Goal: Information Seeking & Learning: Learn about a topic

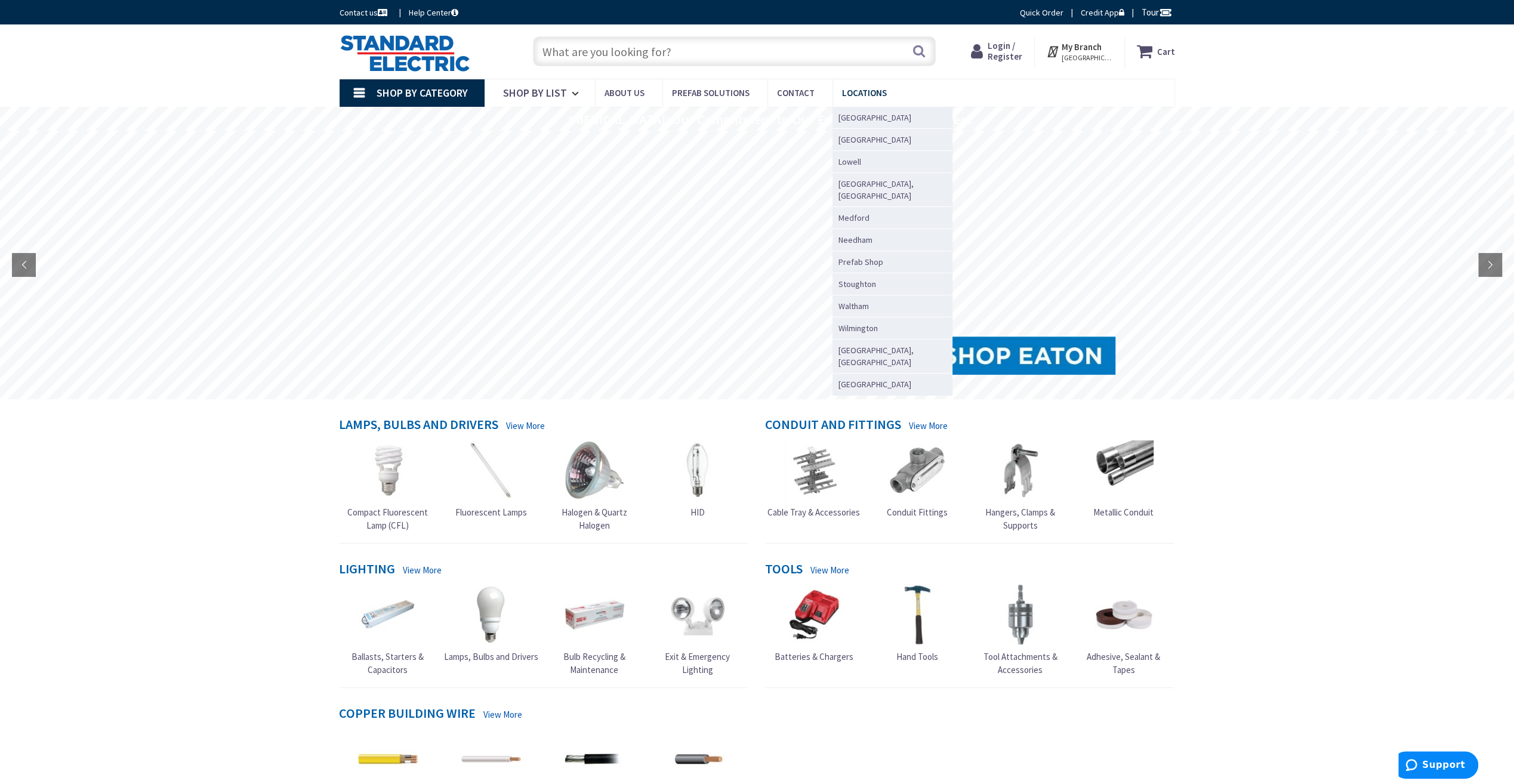
click at [855, 92] on span "Locations" at bounding box center [864, 92] width 45 height 11
click at [853, 114] on span "[GEOGRAPHIC_DATA]" at bounding box center [874, 118] width 73 height 12
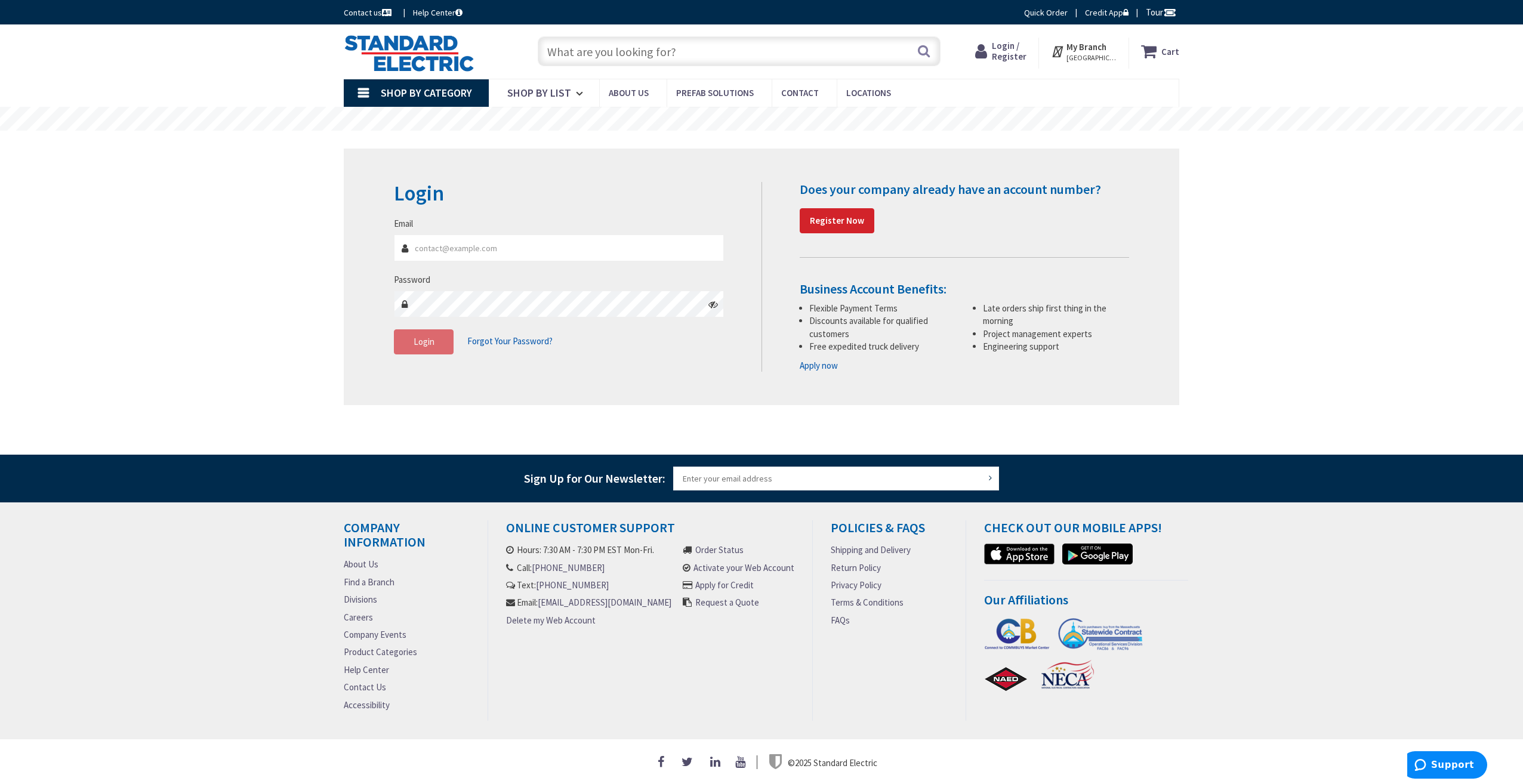
click at [488, 247] on input "Email" at bounding box center [559, 248] width 330 height 27
type input "[EMAIL_ADDRESS][DOMAIN_NAME]"
click at [401, 355] on fieldset "Email jpeglow@masscrane.com Password Login Forgot Your Password?" at bounding box center [559, 292] width 330 height 149
click at [414, 343] on span "Login" at bounding box center [424, 341] width 21 height 11
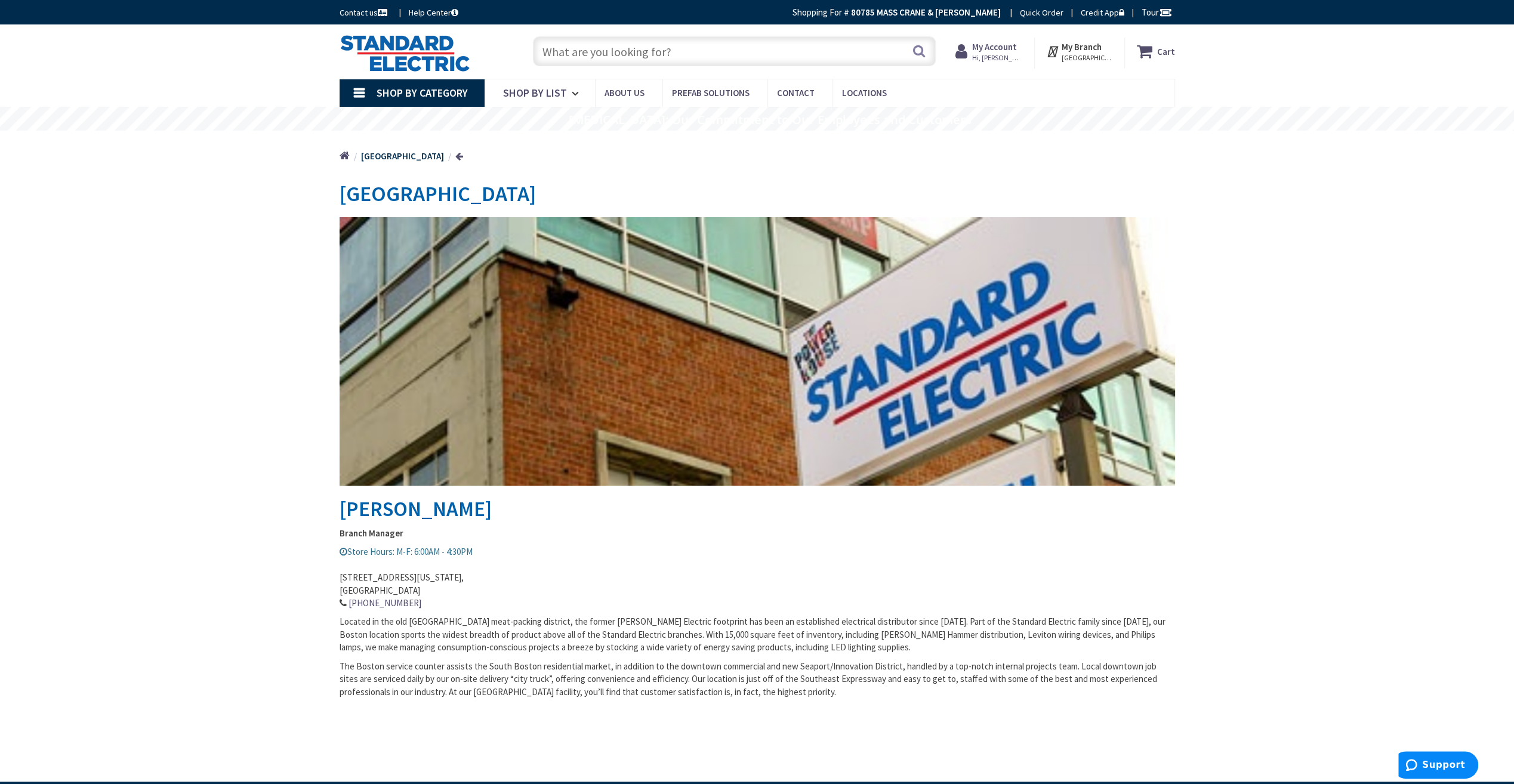
click at [446, 97] on span "Shop By Category" at bounding box center [422, 92] width 91 height 14
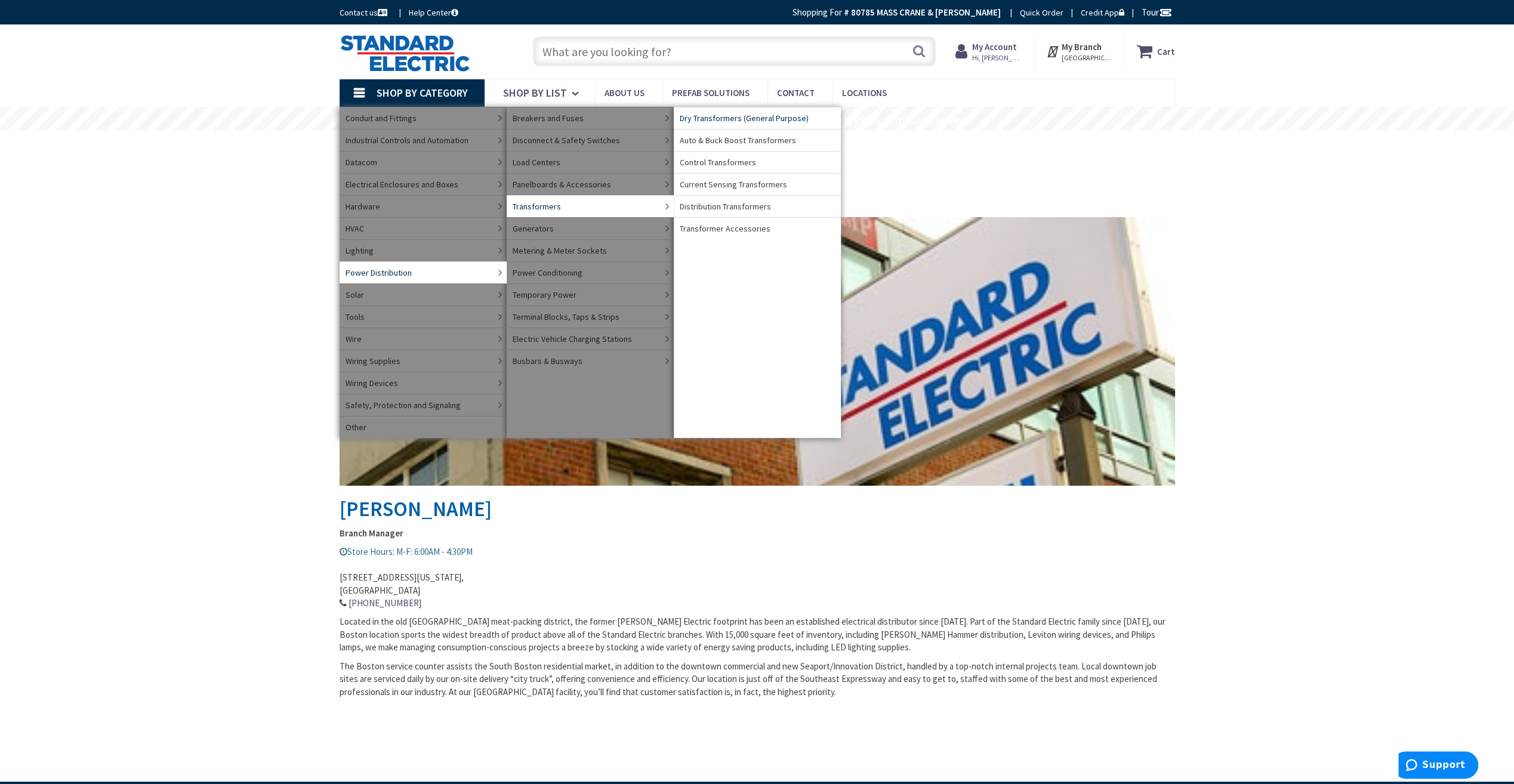
click at [757, 118] on span "Dry Transformers (General Purpose)" at bounding box center [744, 118] width 129 height 12
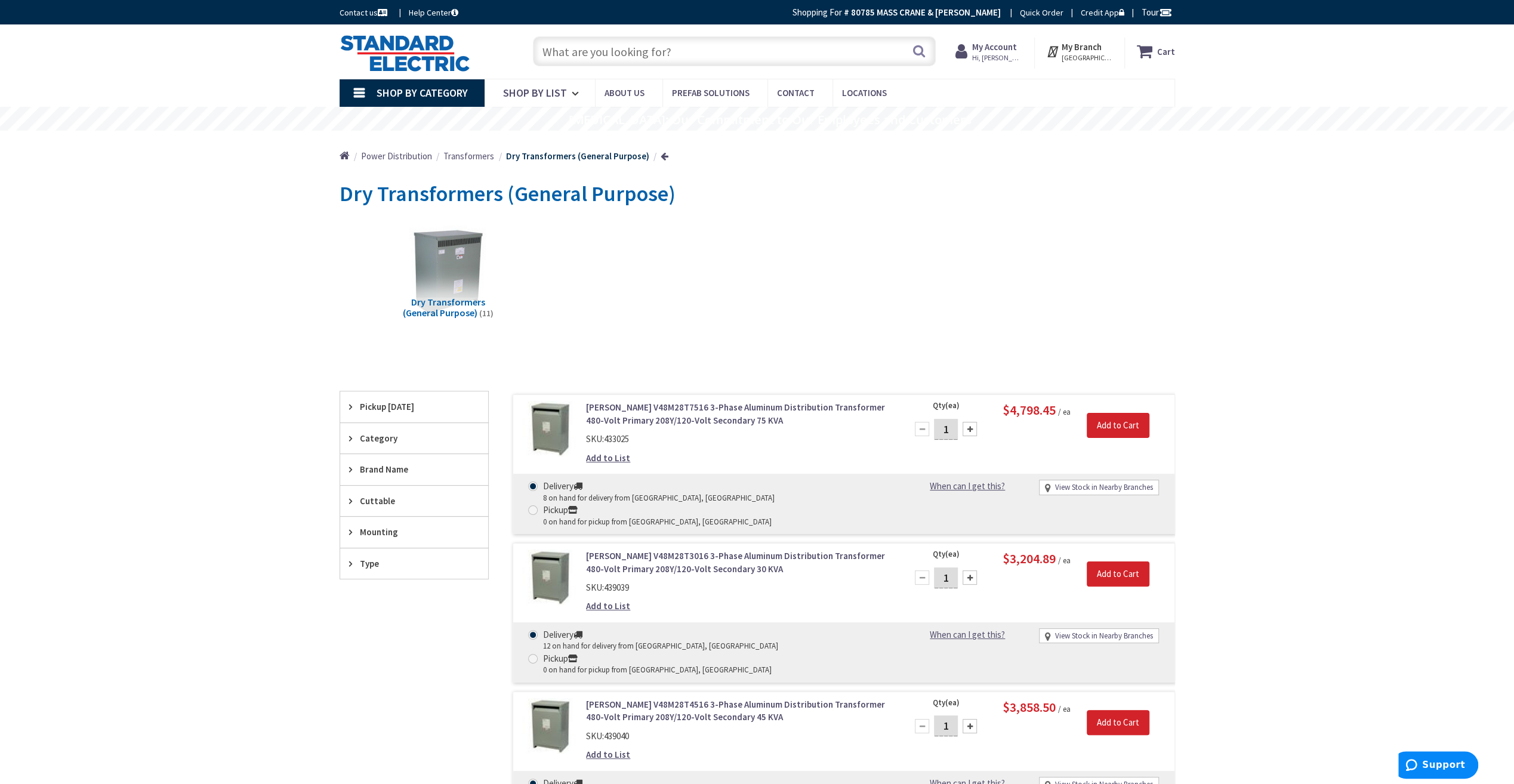
click at [389, 439] on span "Category" at bounding box center [408, 438] width 97 height 13
click at [368, 521] on span "Brand Name" at bounding box center [408, 520] width 97 height 13
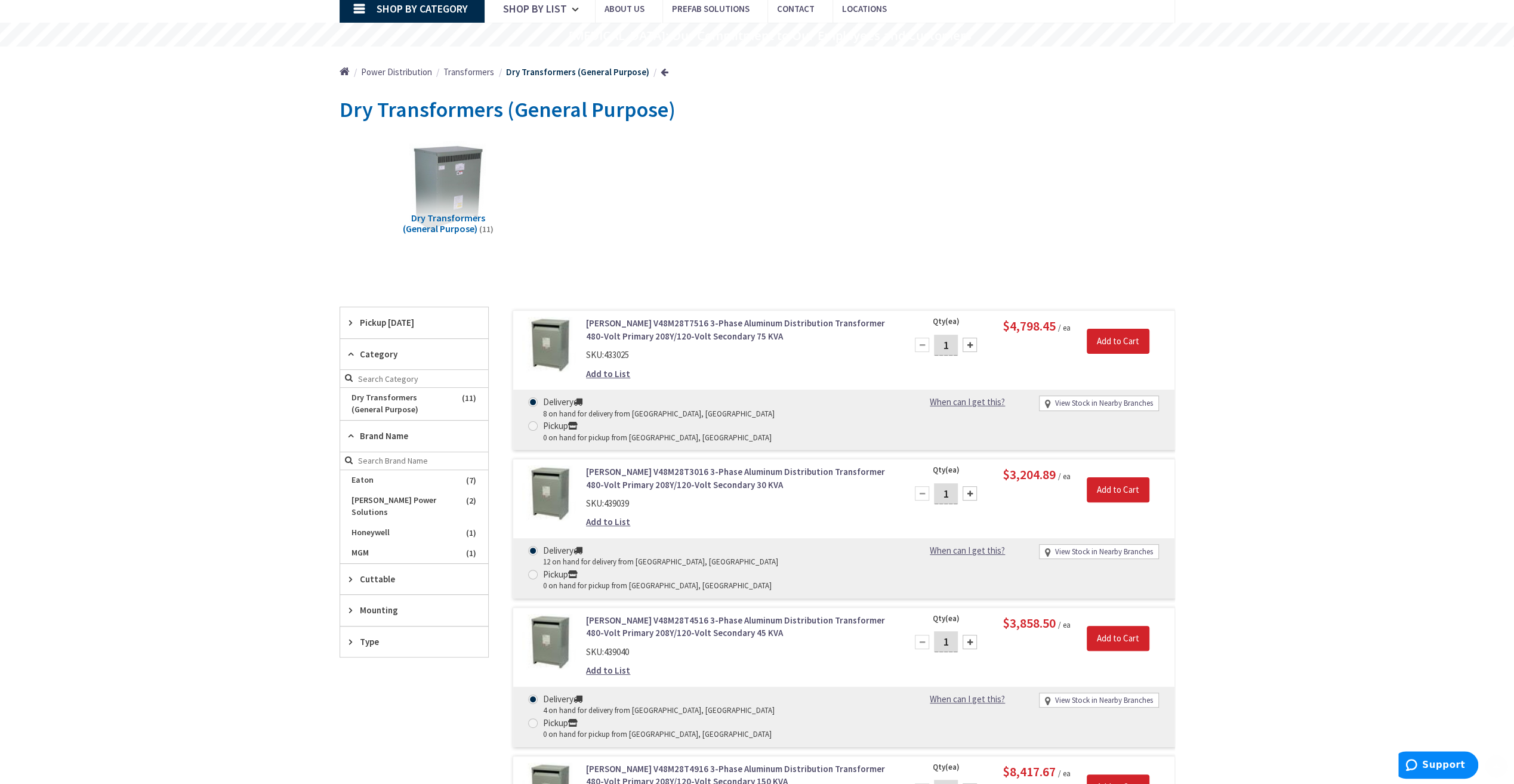
scroll to position [99, 0]
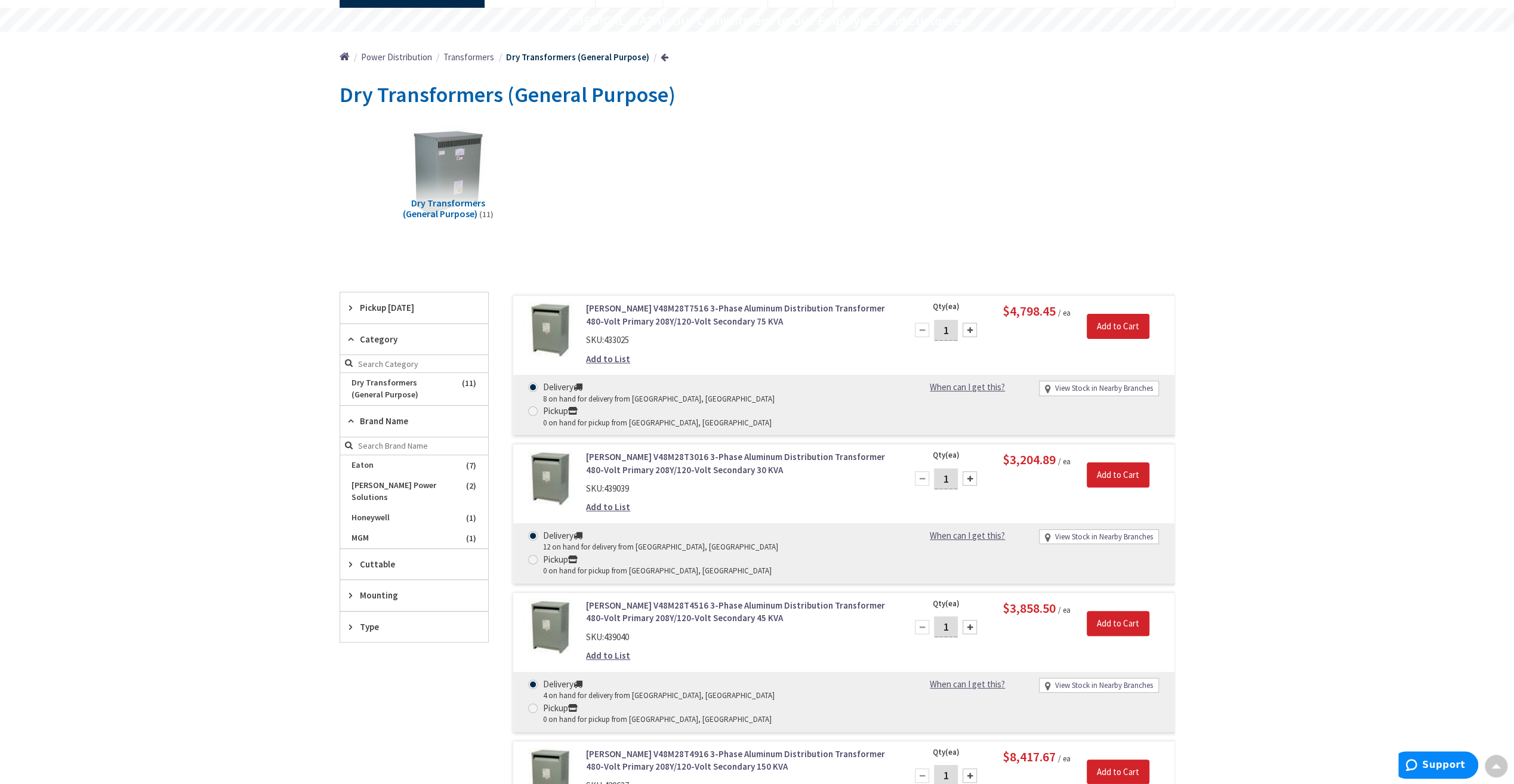
click at [368, 558] on span "Cuttable" at bounding box center [408, 564] width 97 height 13
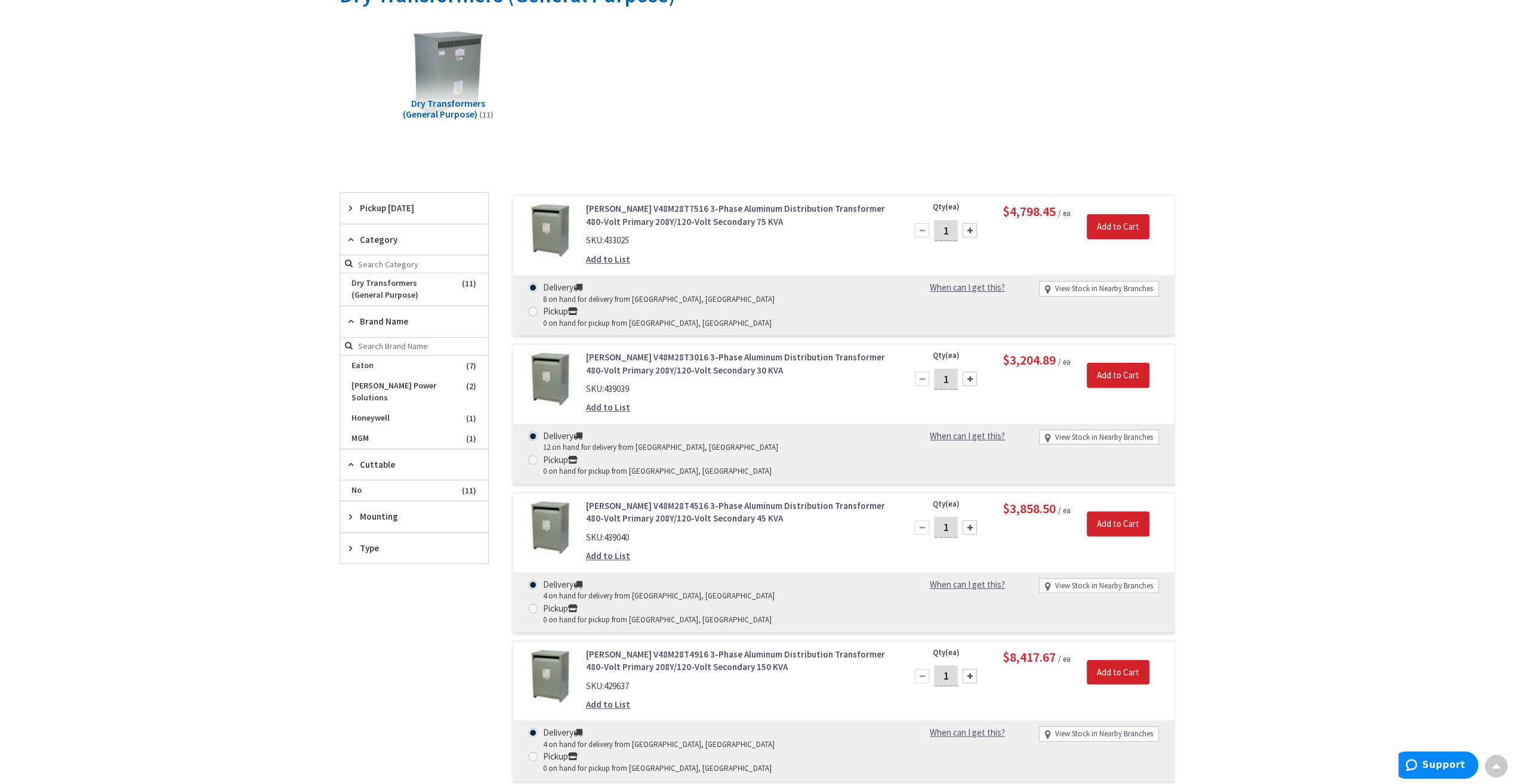
click at [378, 510] on span "Mounting" at bounding box center [408, 516] width 97 height 13
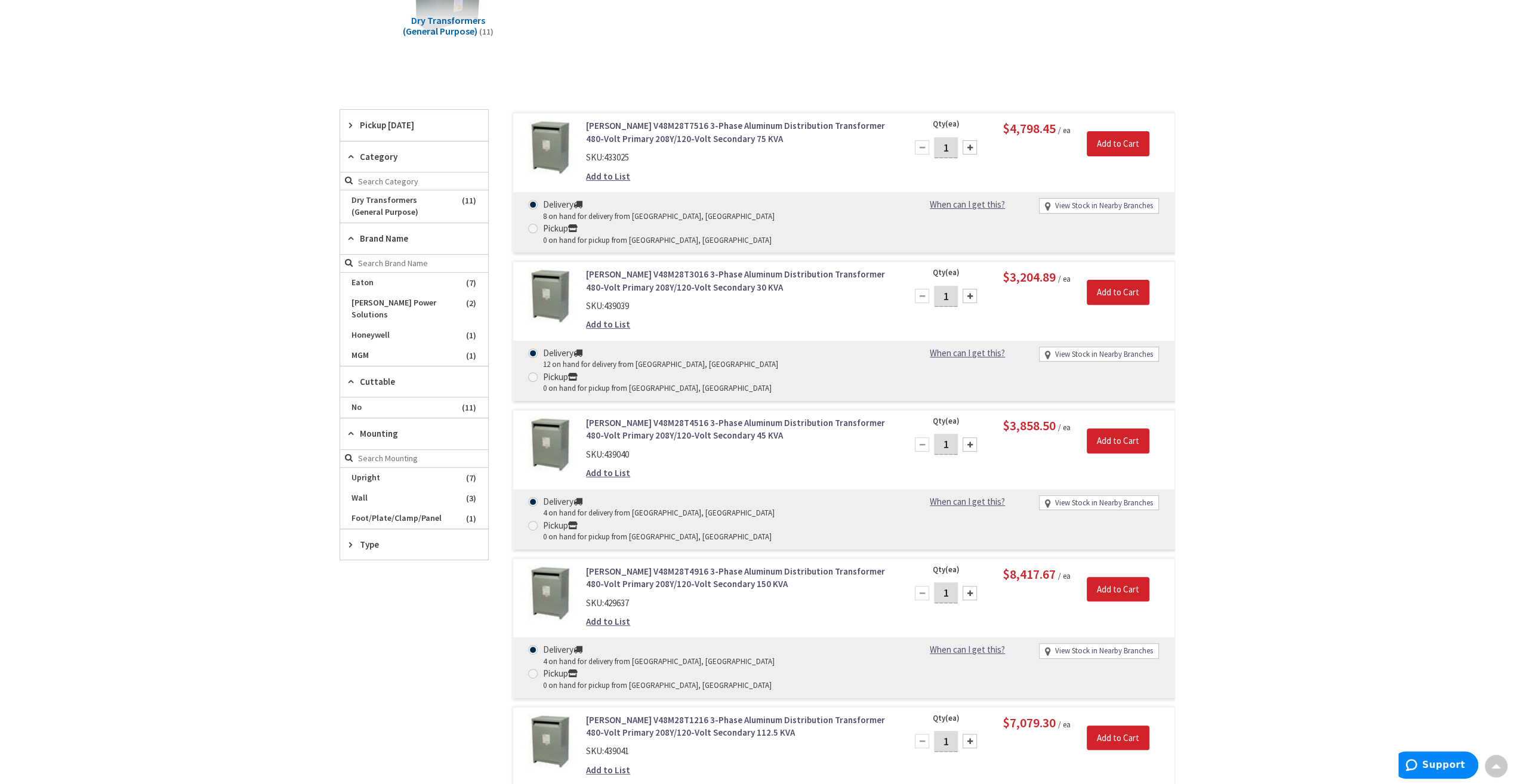
scroll to position [298, 0]
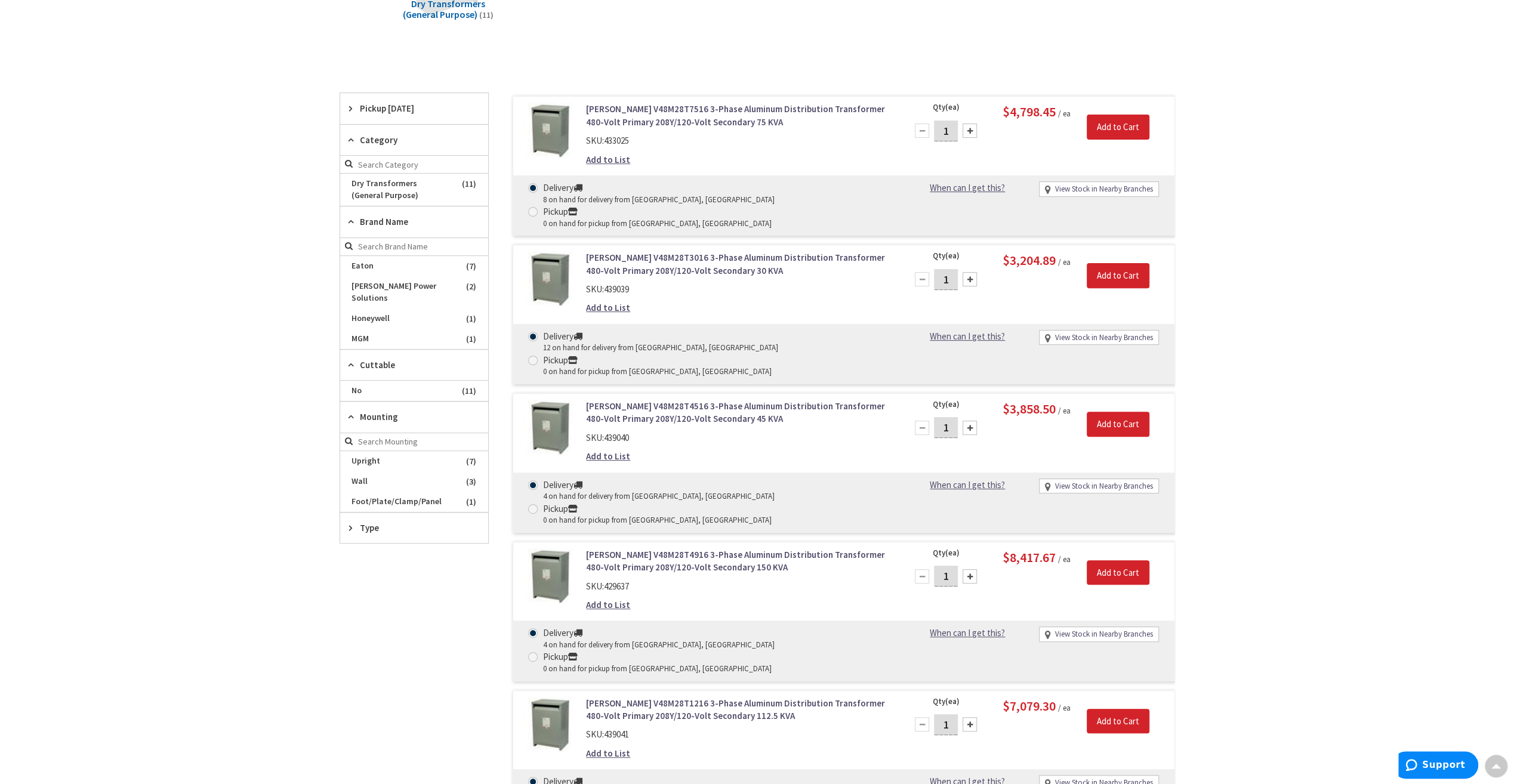
click at [358, 519] on div "Type" at bounding box center [414, 528] width 148 height 31
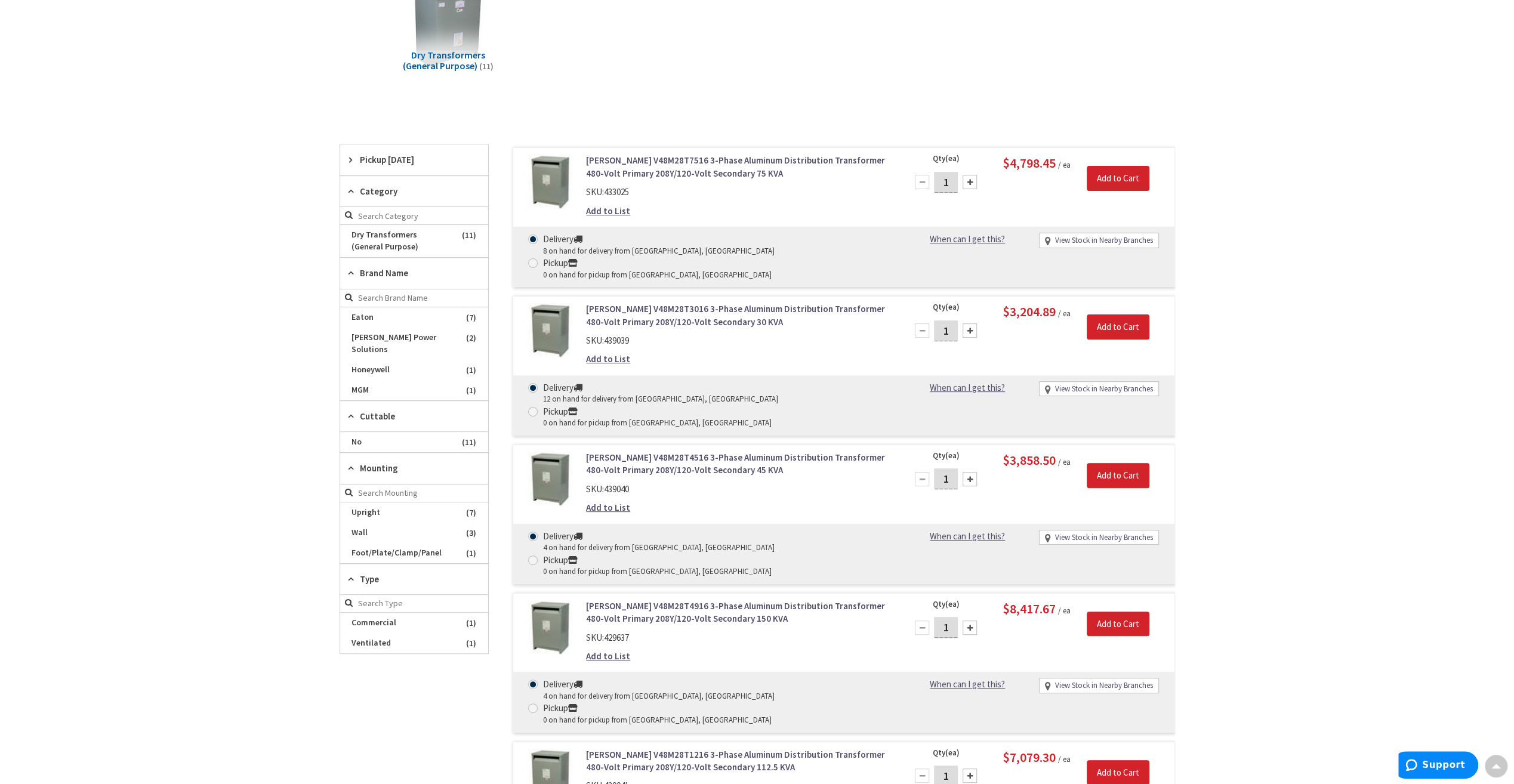
scroll to position [99, 0]
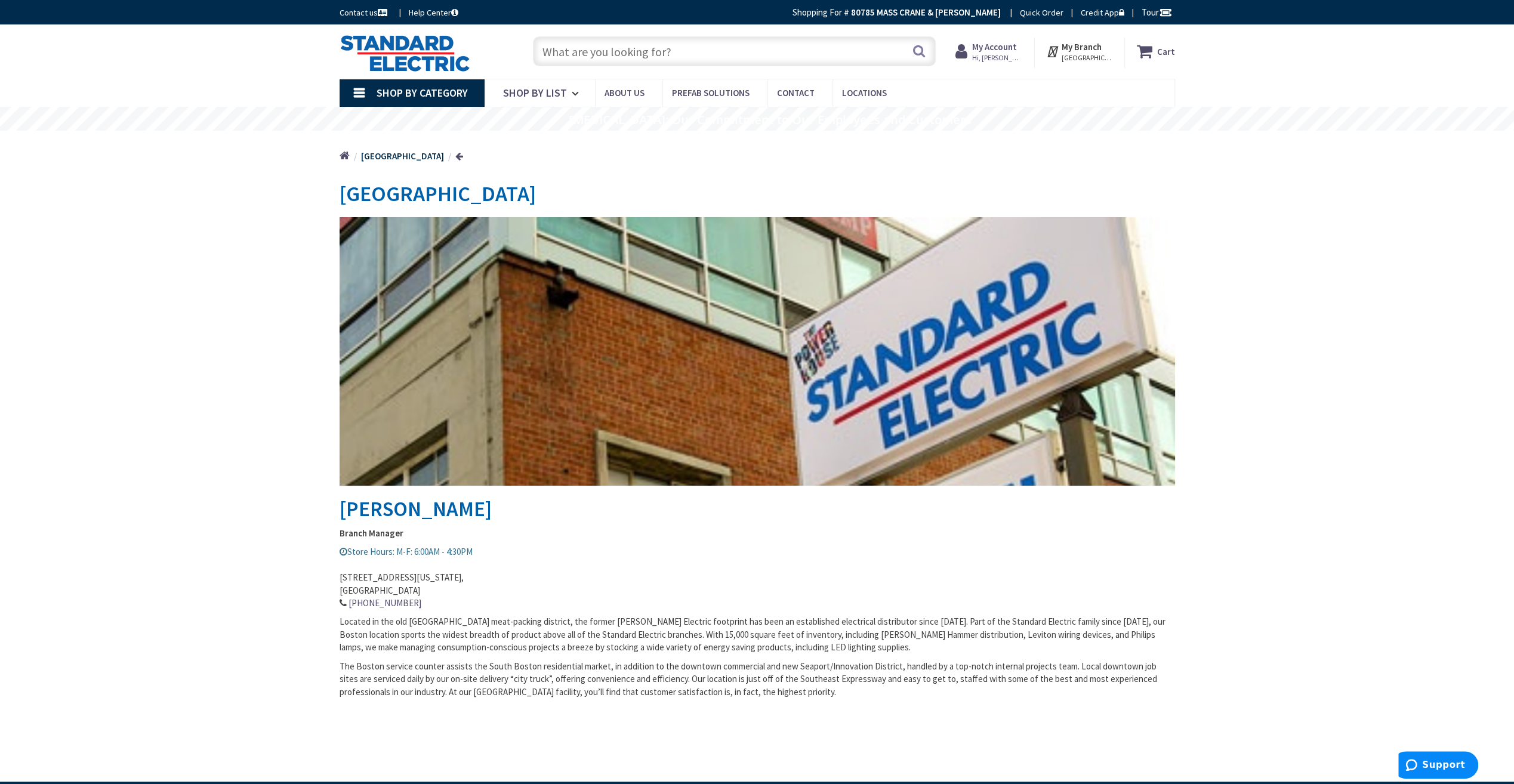
click at [395, 92] on span "Shop By Category" at bounding box center [422, 92] width 91 height 14
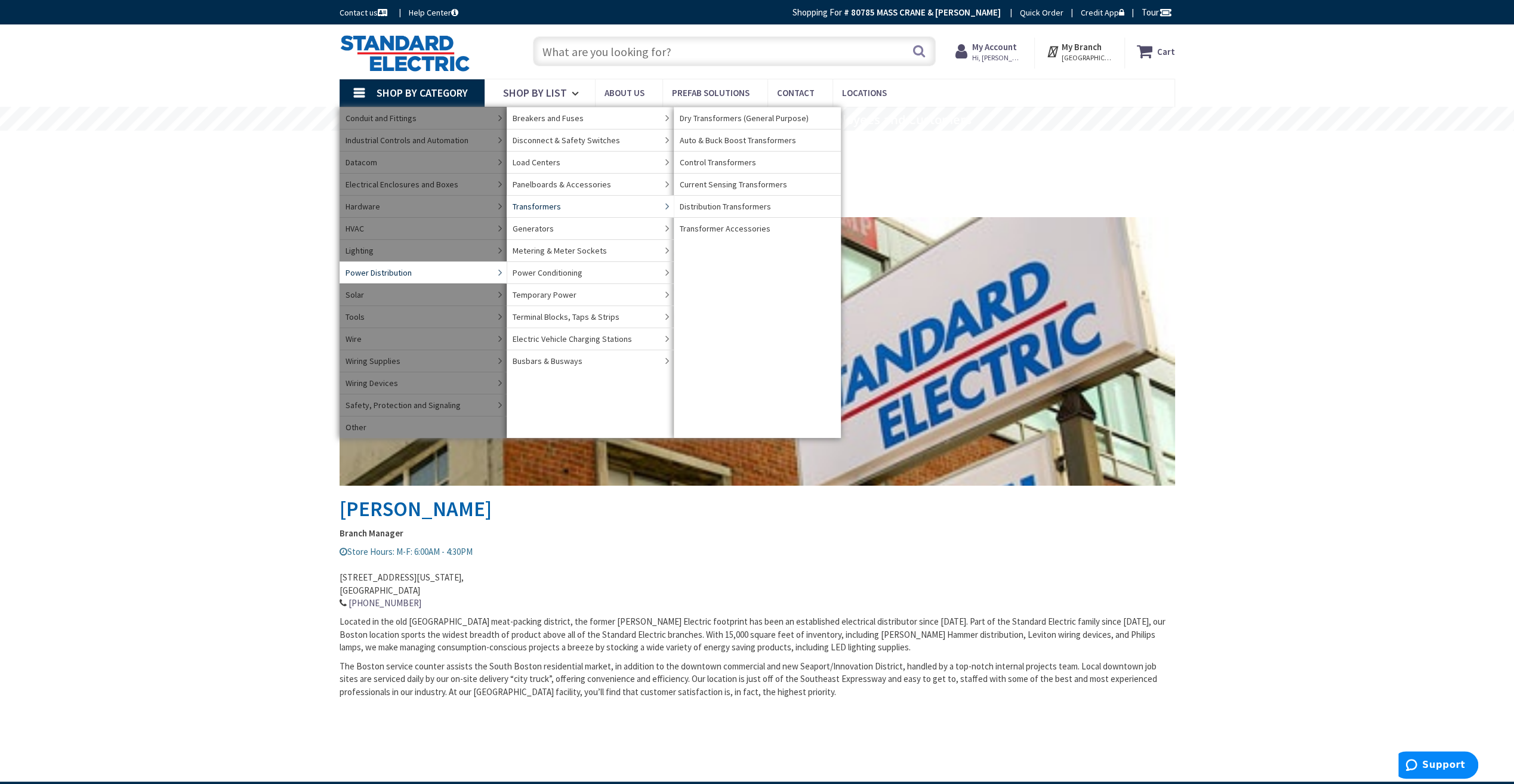
click at [540, 205] on span "Transformers" at bounding box center [537, 207] width 48 height 12
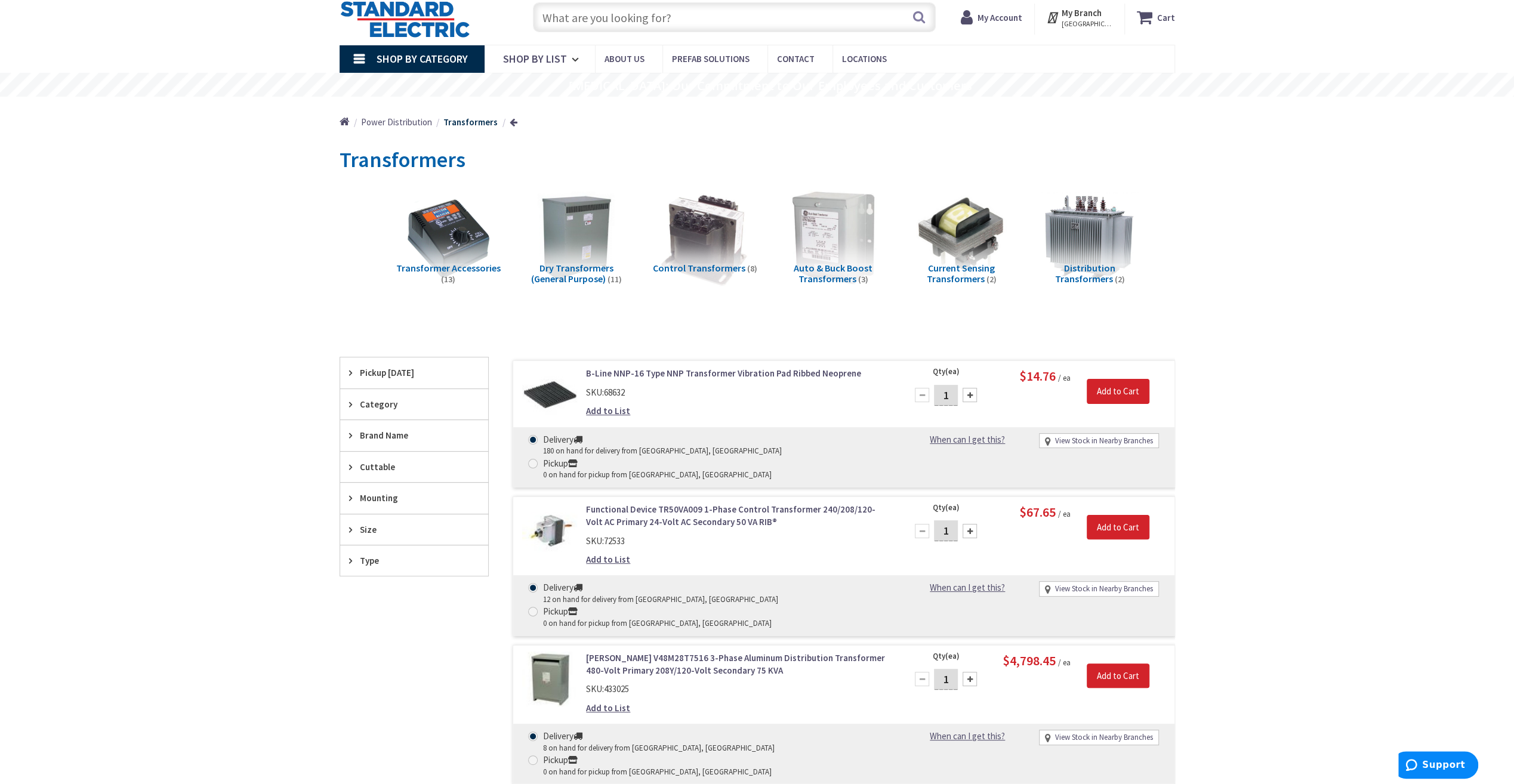
scroll to position [99, 0]
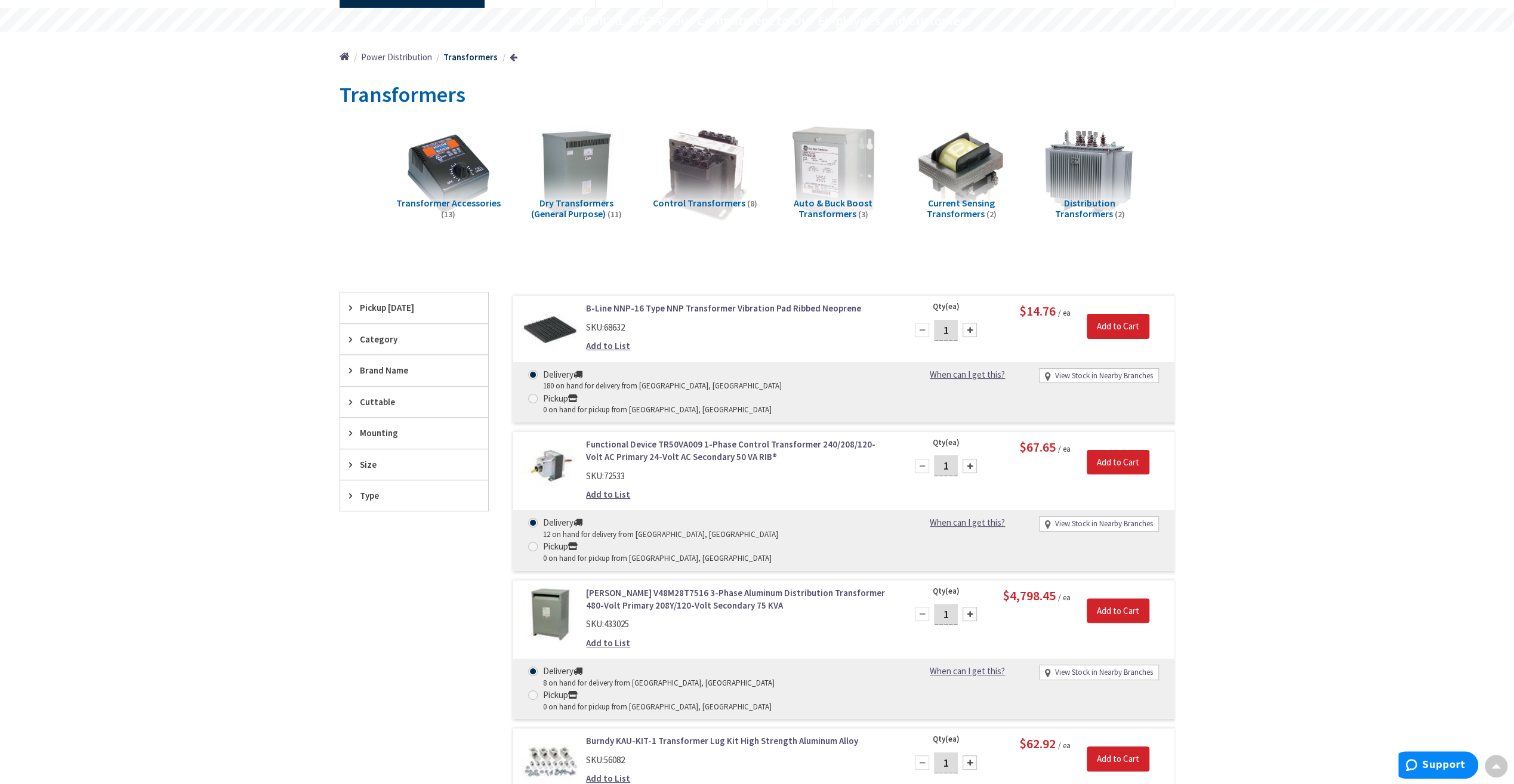
click at [358, 459] on div "Size" at bounding box center [414, 464] width 148 height 31
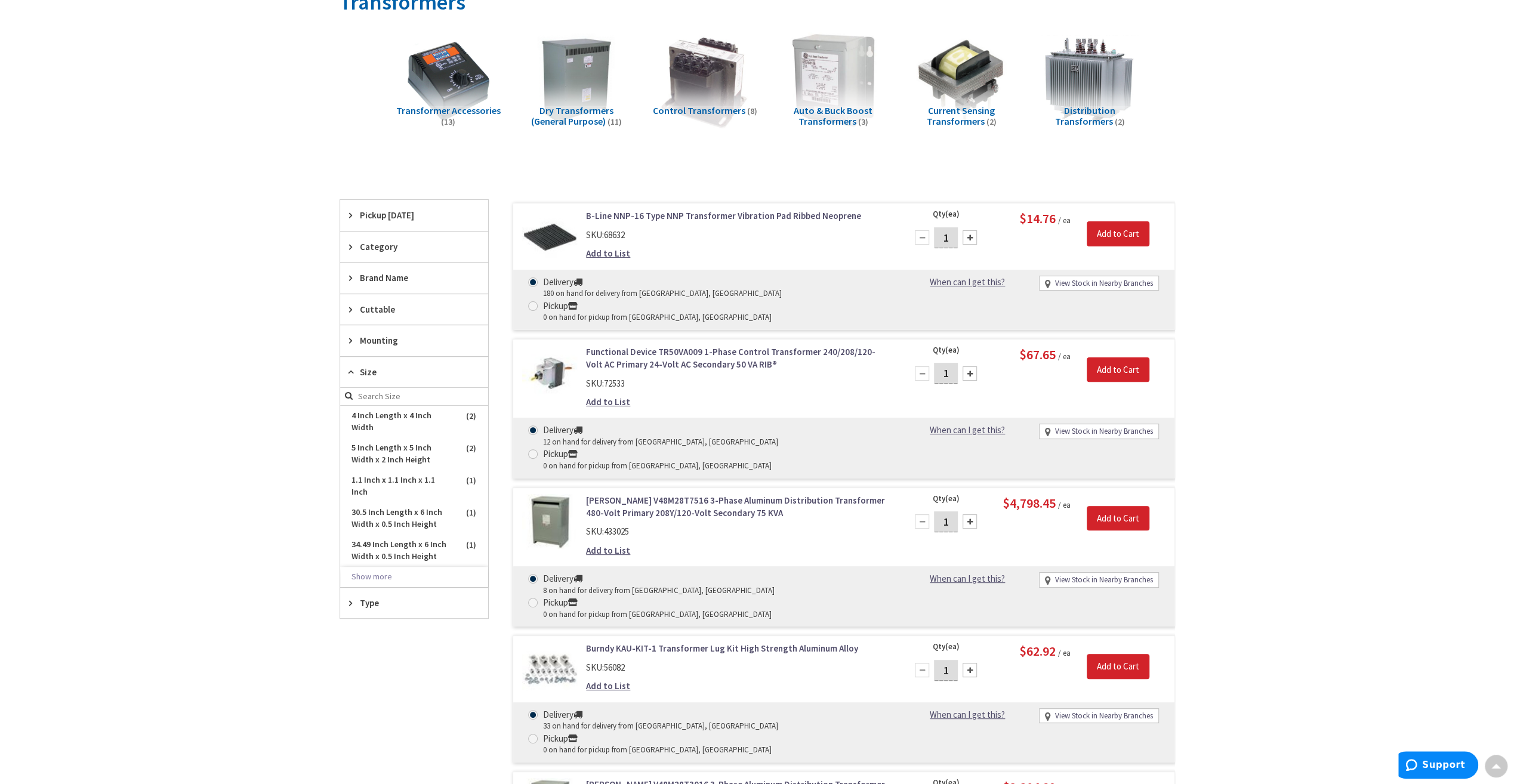
scroll to position [199, 0]
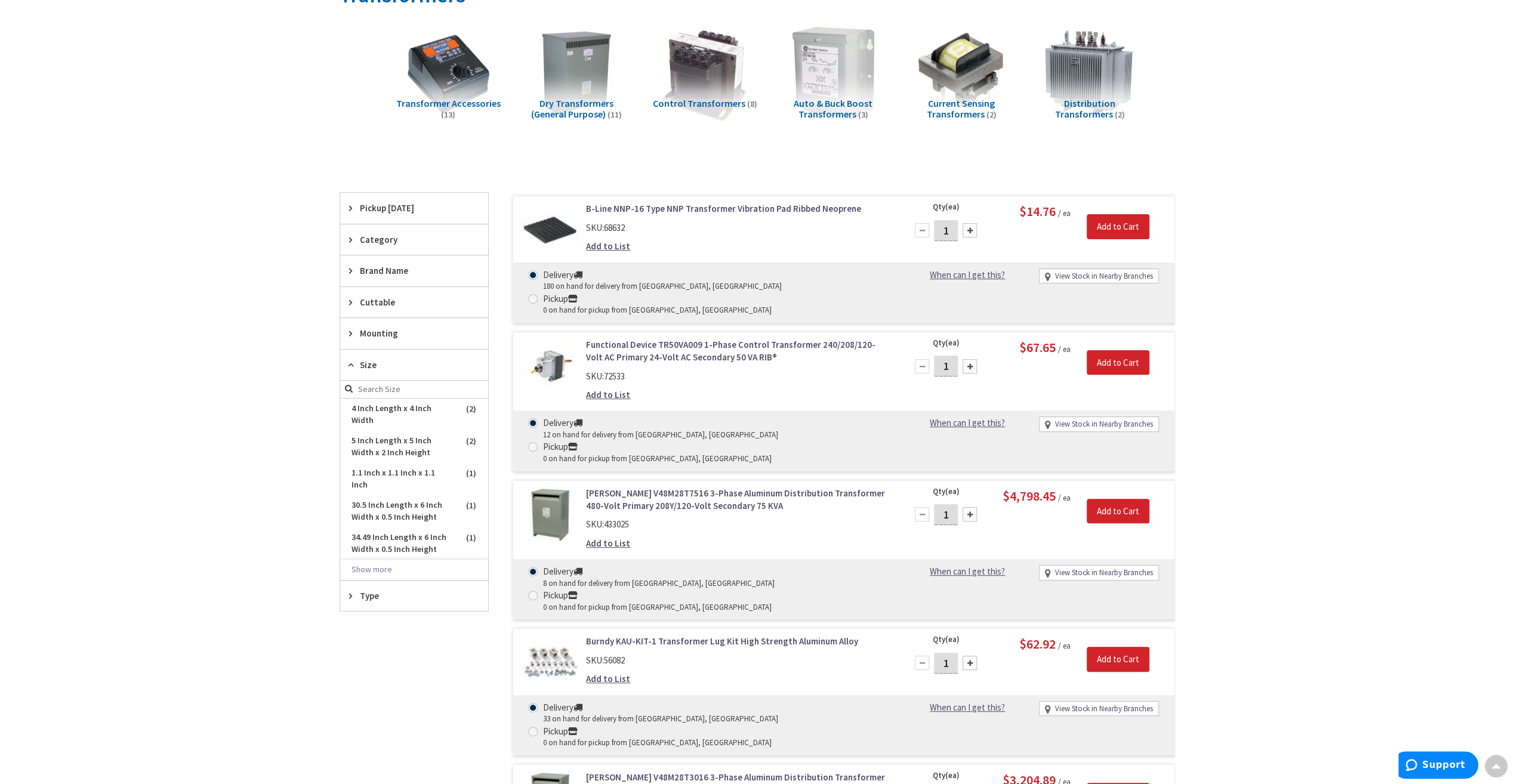
click at [365, 361] on span "Size" at bounding box center [408, 364] width 97 height 13
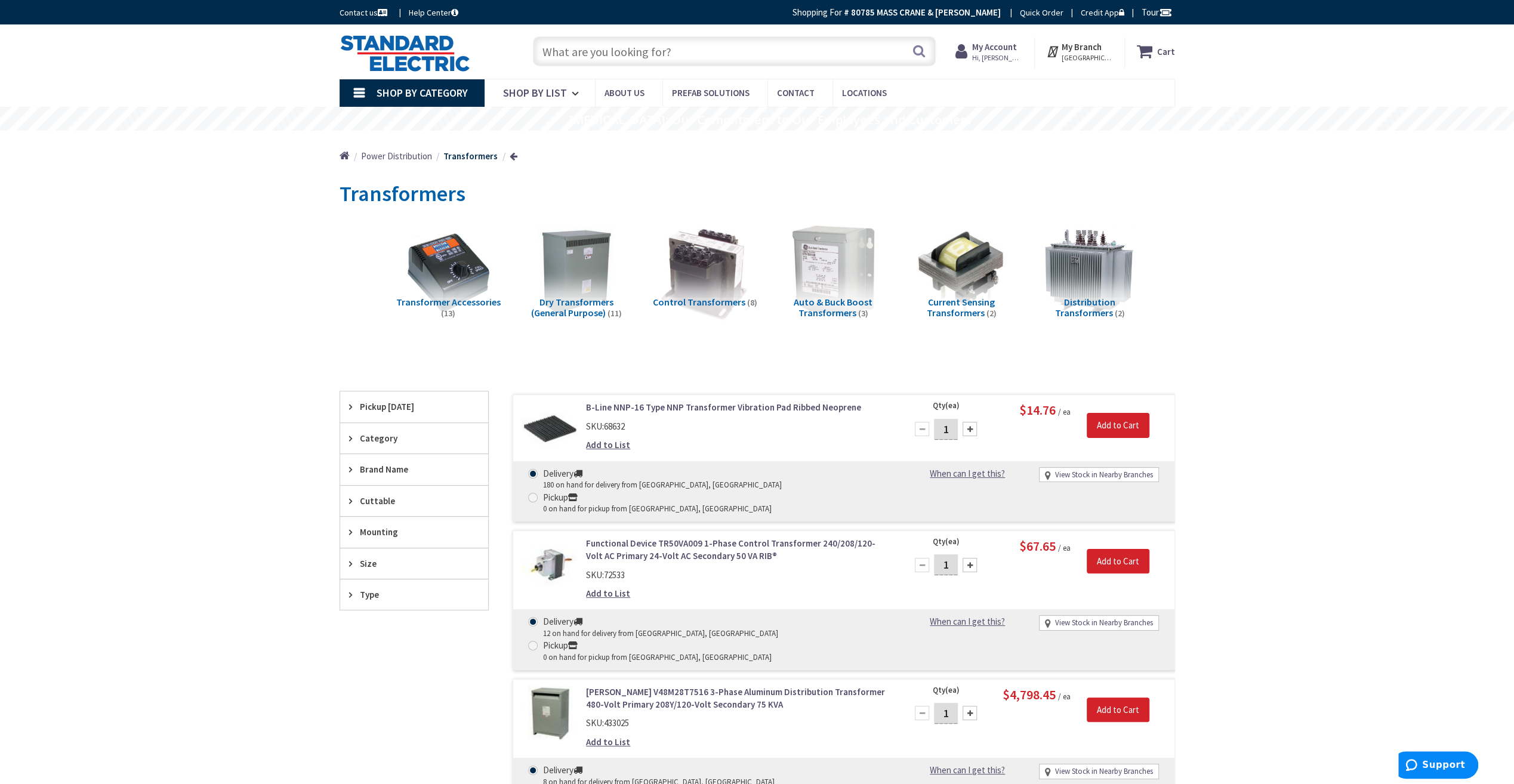
scroll to position [99, 0]
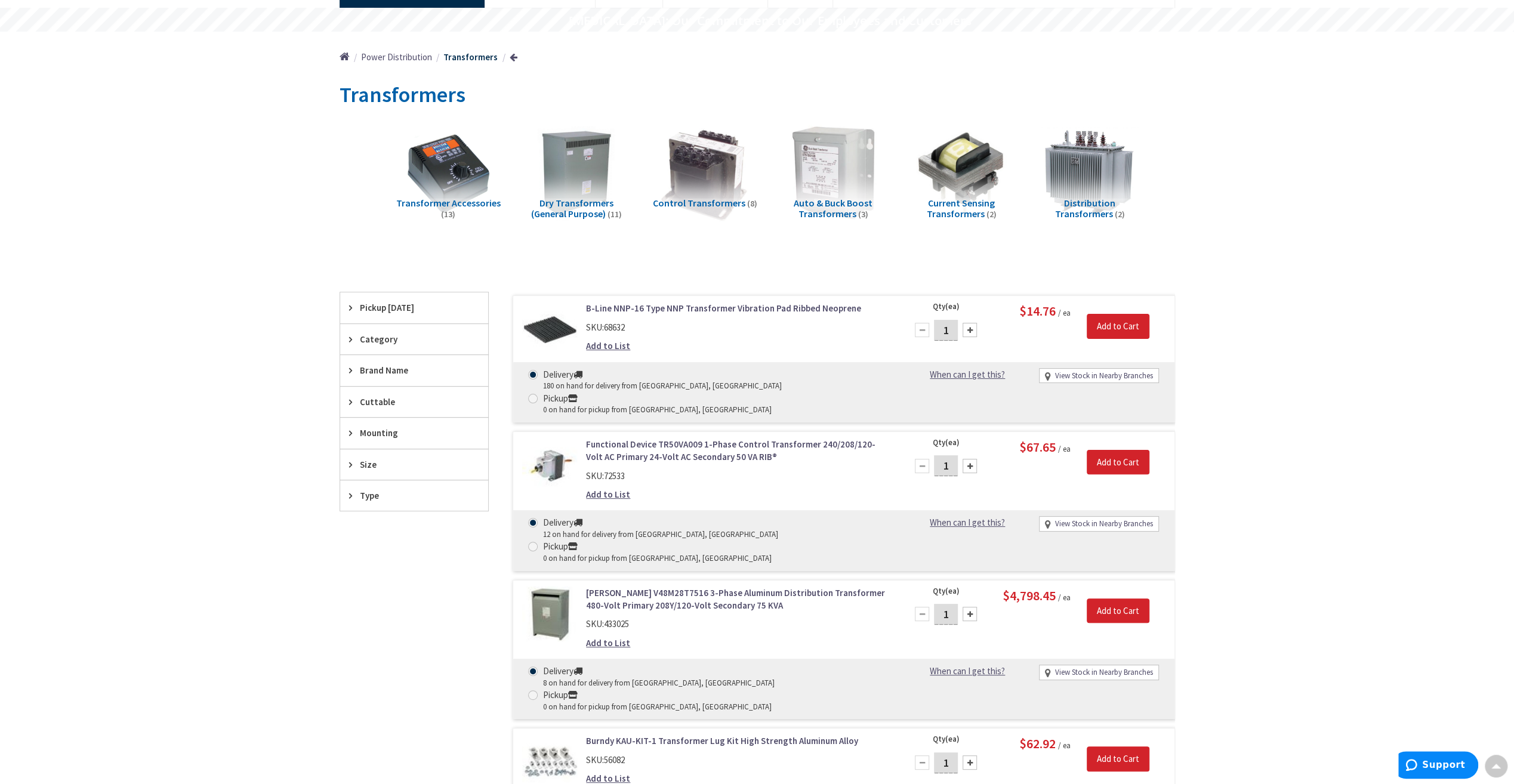
click at [382, 333] on span "Category" at bounding box center [408, 339] width 97 height 13
click at [372, 428] on span "Control Transformers" at bounding box center [414, 435] width 148 height 20
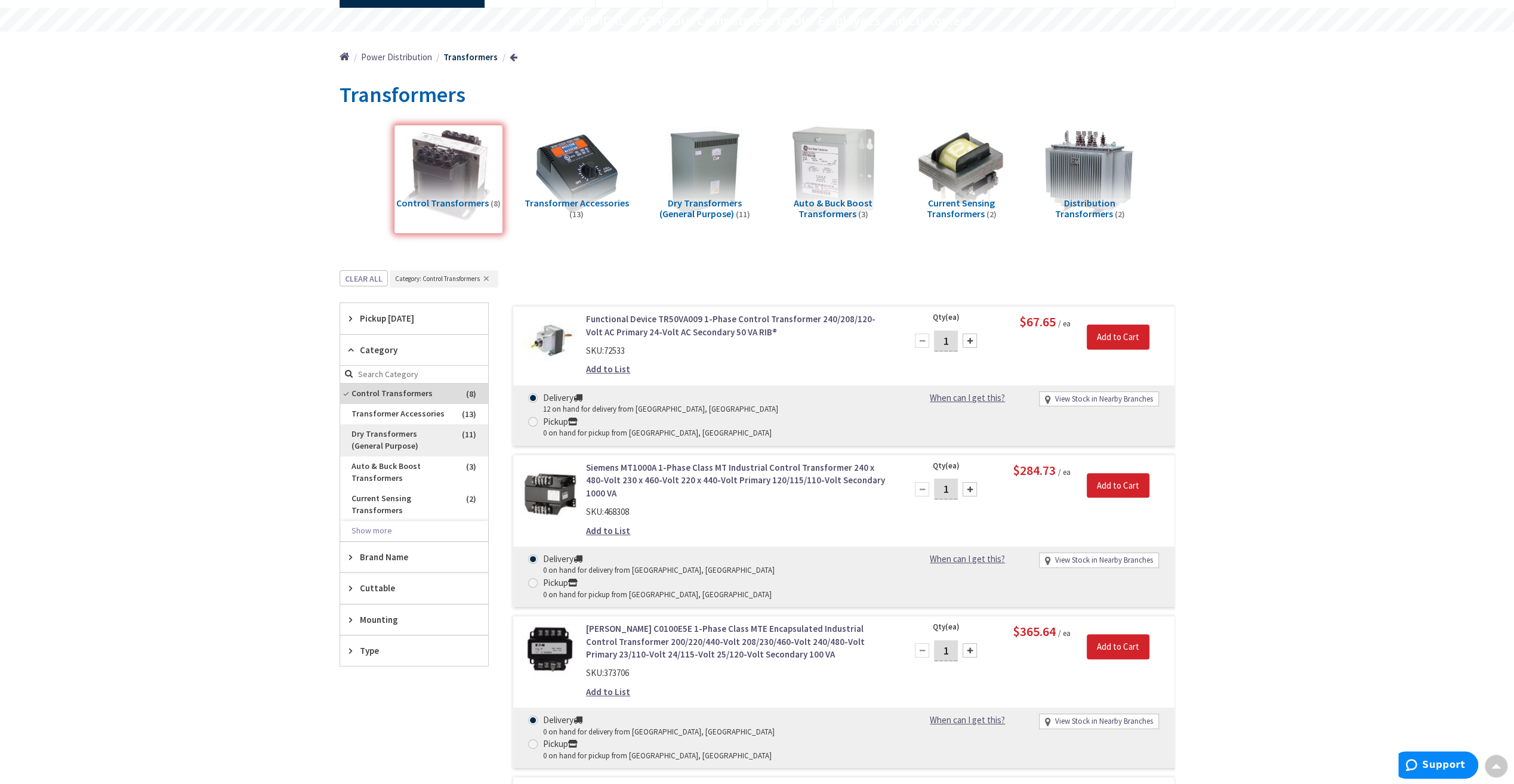
click at [375, 439] on span "Dry Transformers (General Purpose)" at bounding box center [414, 441] width 148 height 32
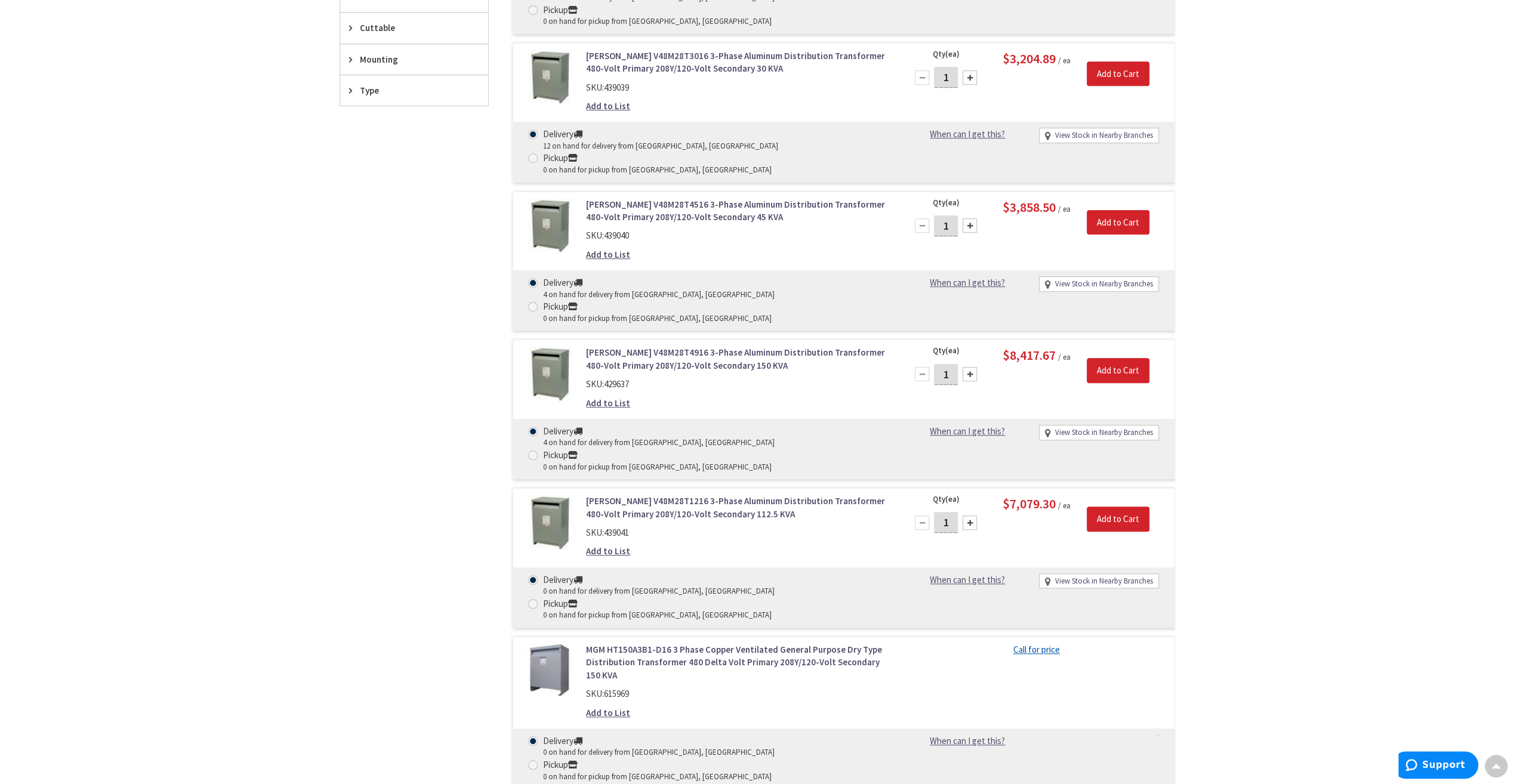
scroll to position [1057, 0]
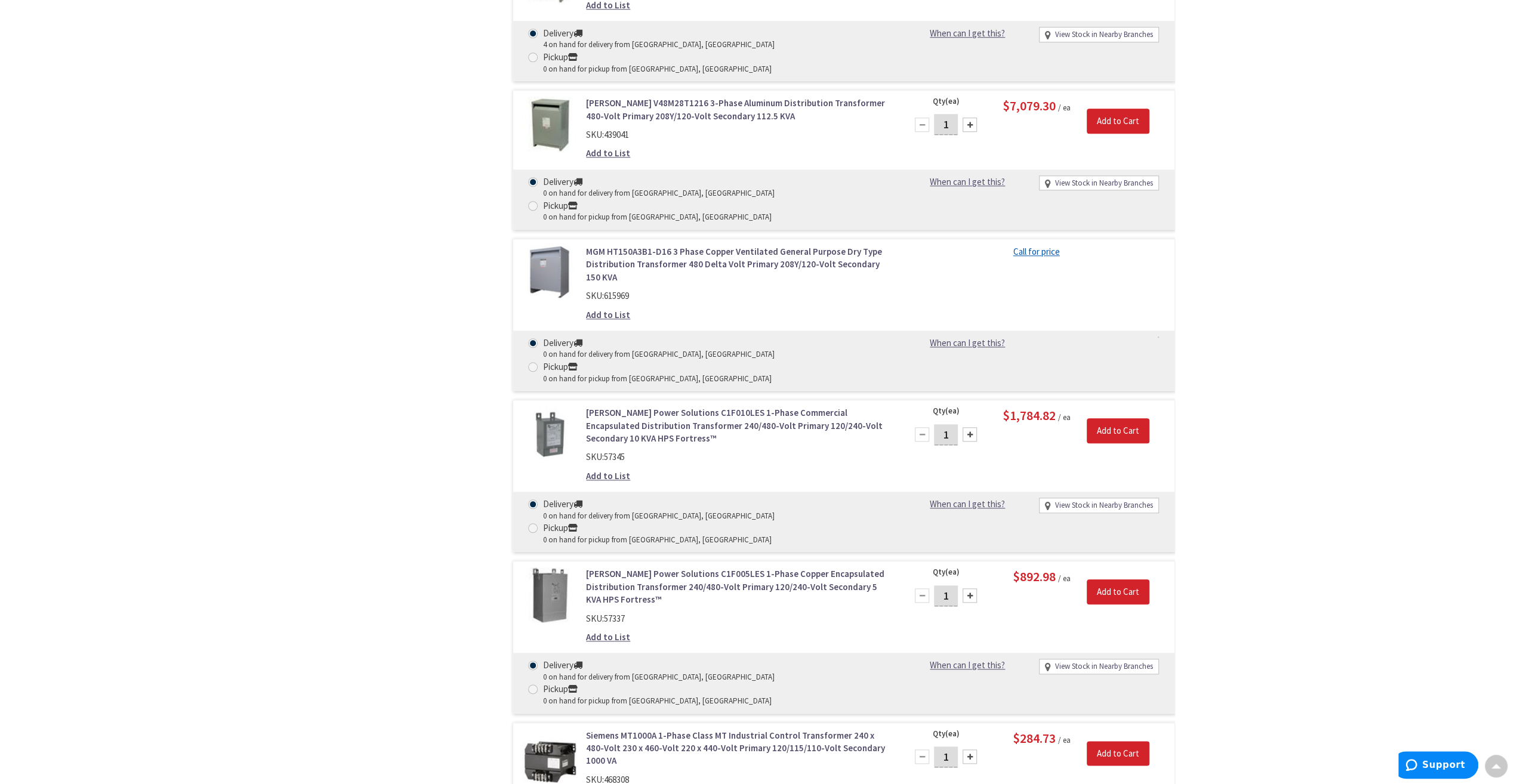
click at [697, 567] on link "[PERSON_NAME] Power Solutions C1F005LES 1-Phase Copper Encapsulated Distributio…" at bounding box center [738, 586] width 304 height 38
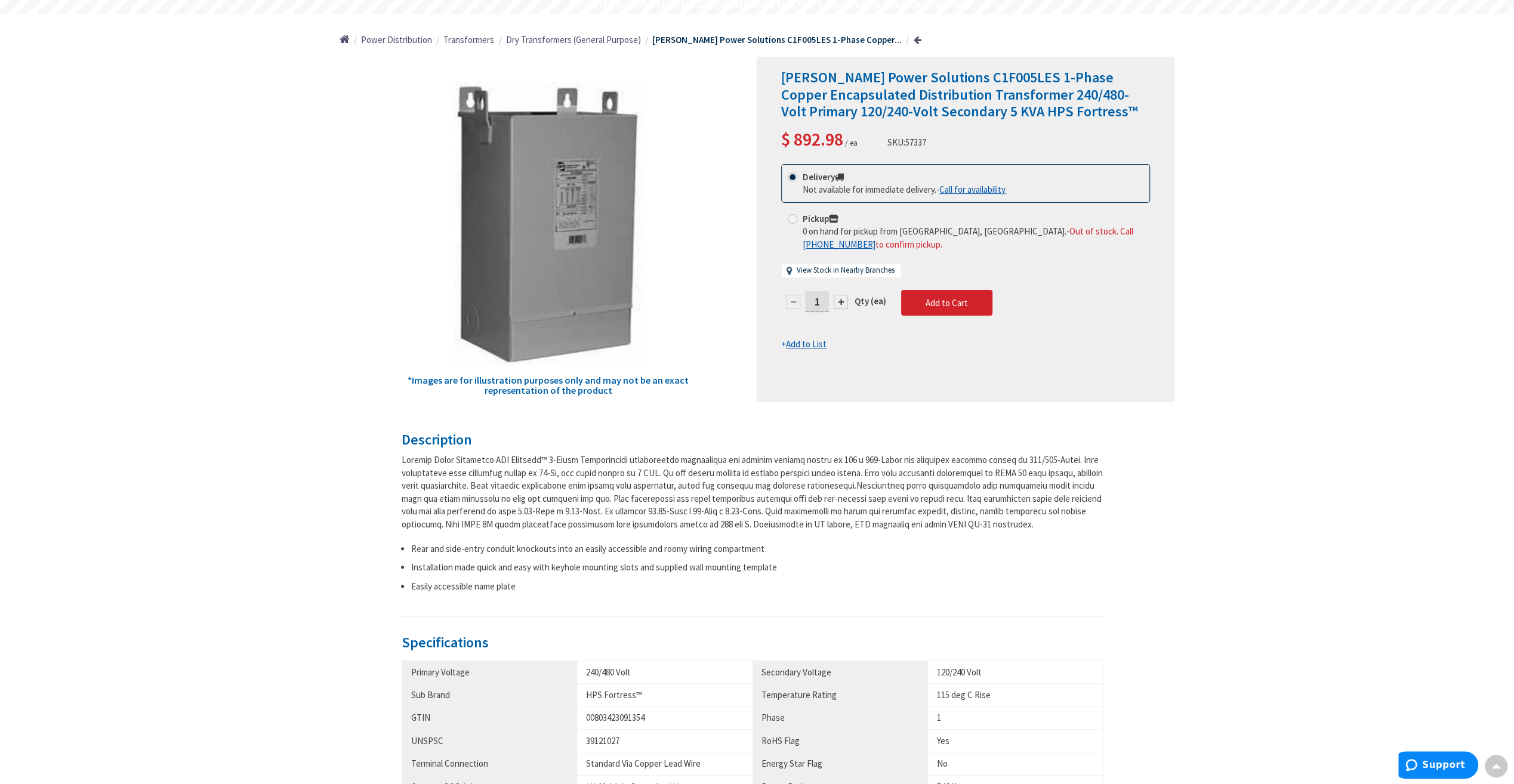
scroll to position [99, 0]
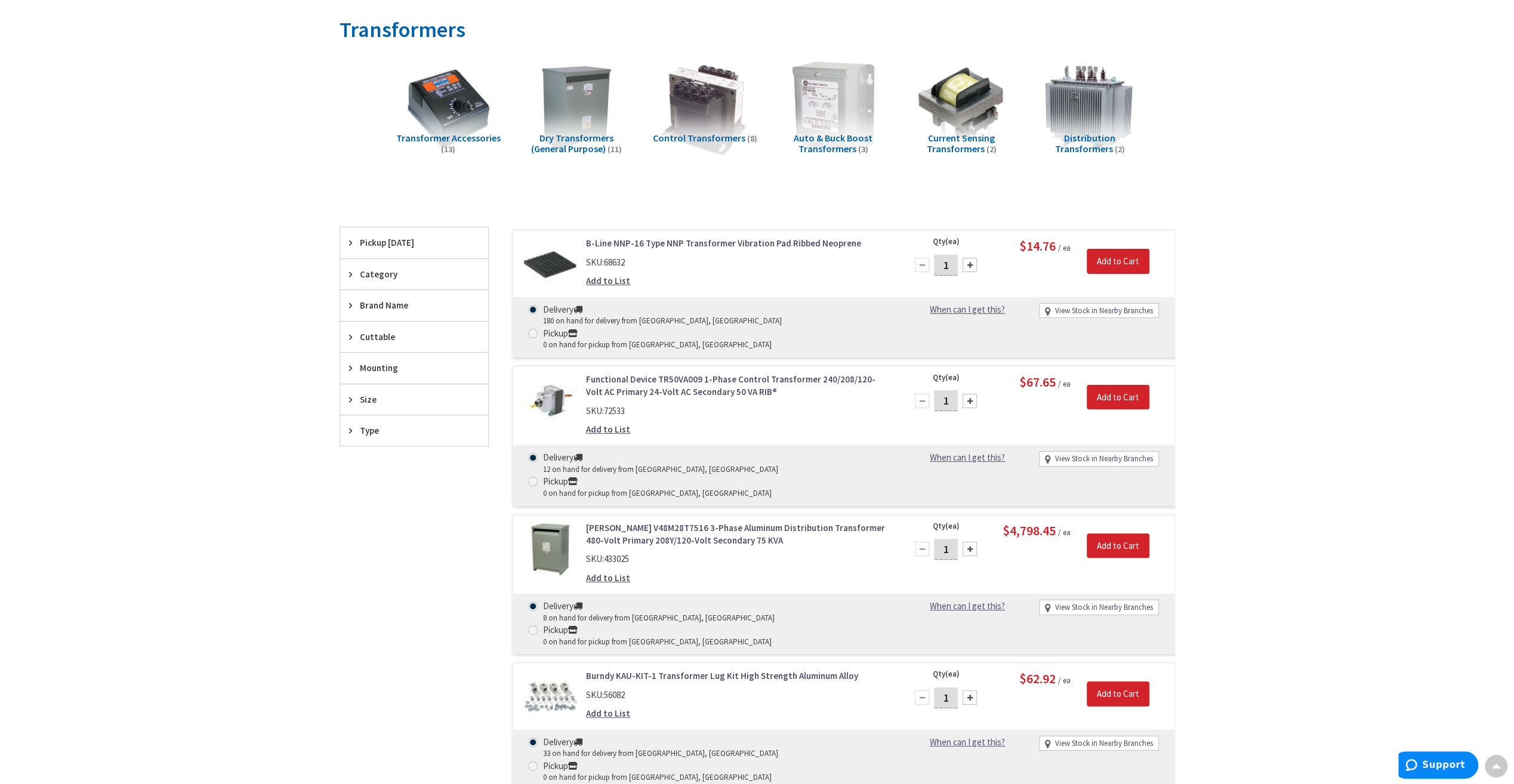
scroll to position [11, 0]
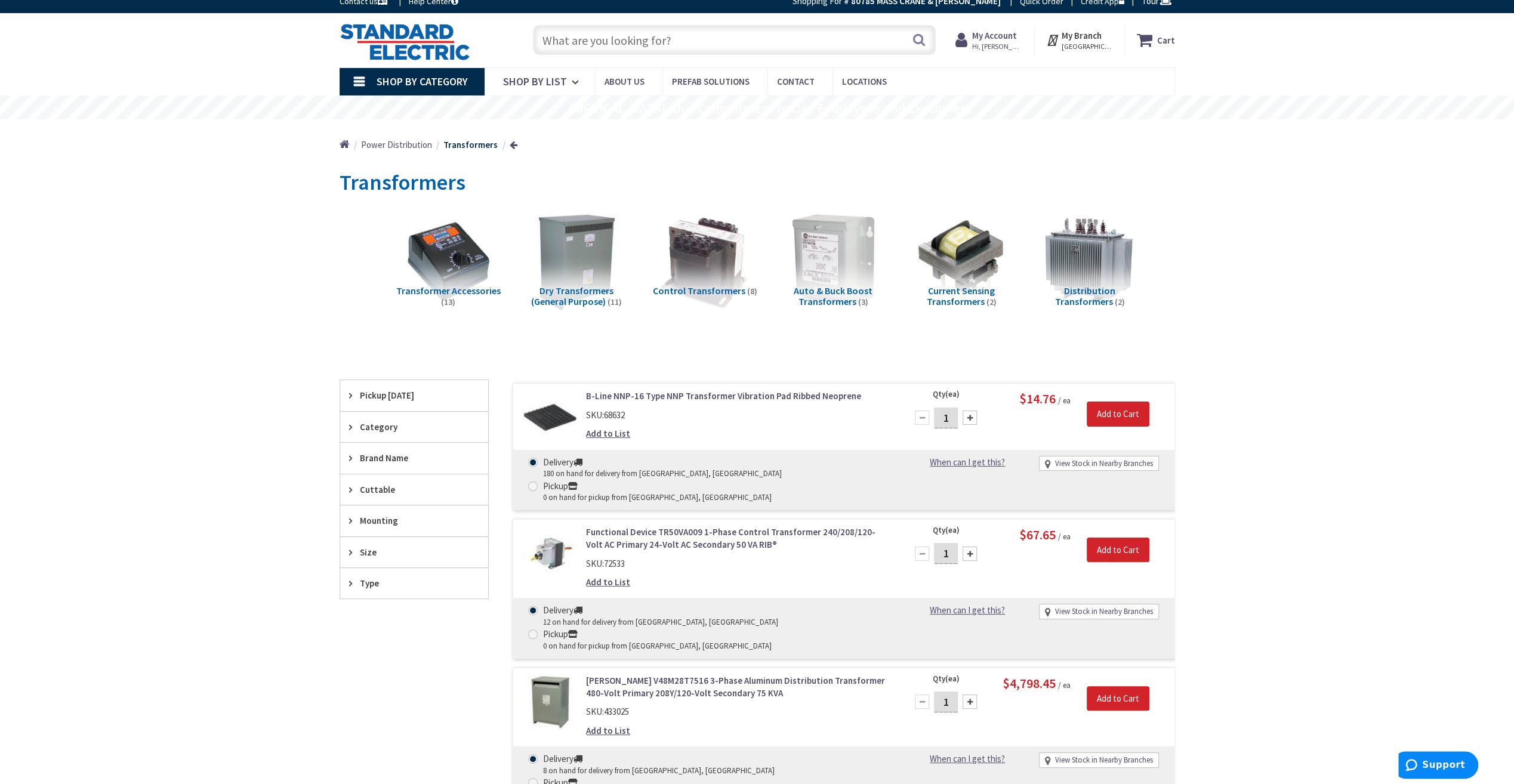
click at [568, 249] on img at bounding box center [576, 261] width 108 height 108
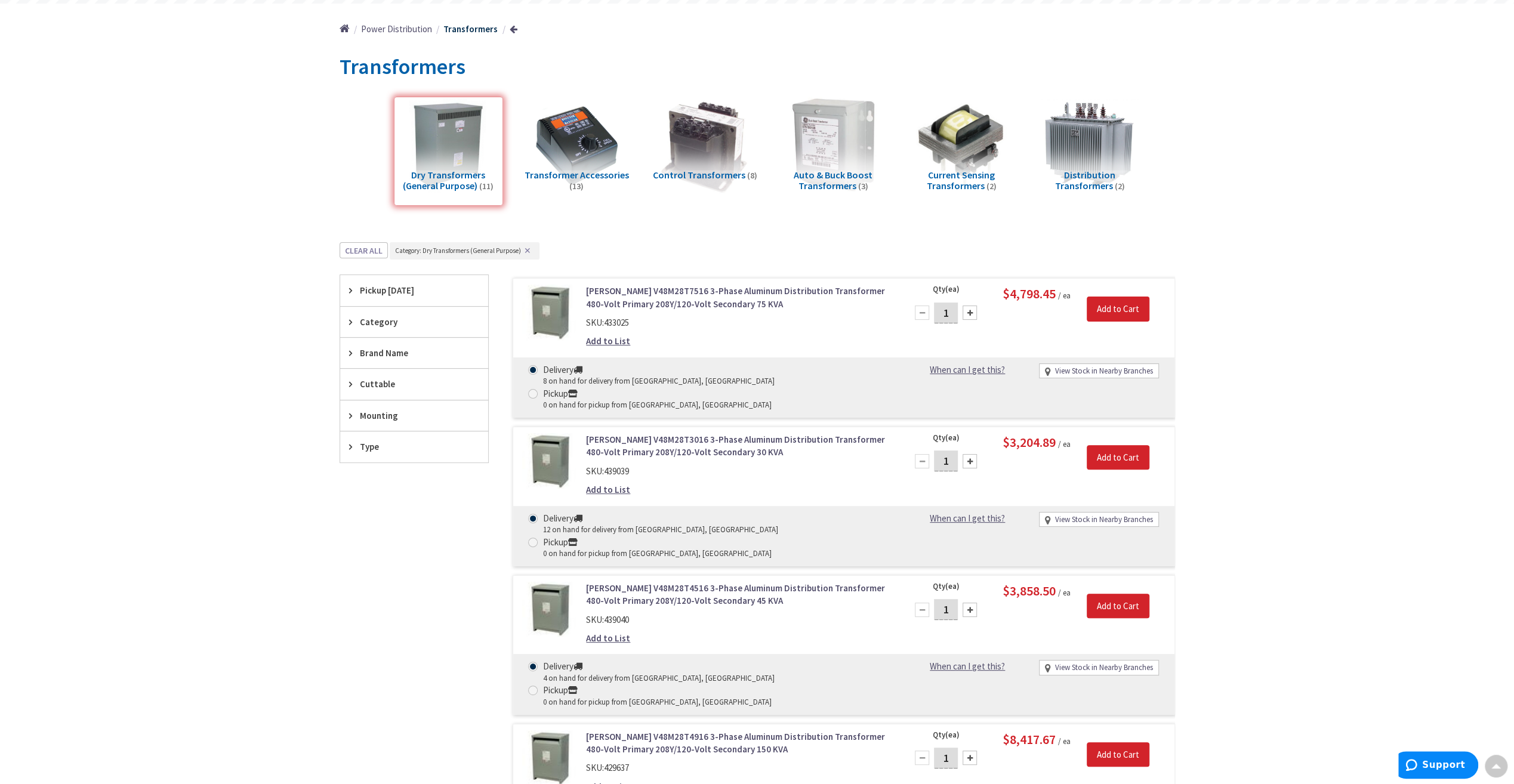
scroll to position [99, 0]
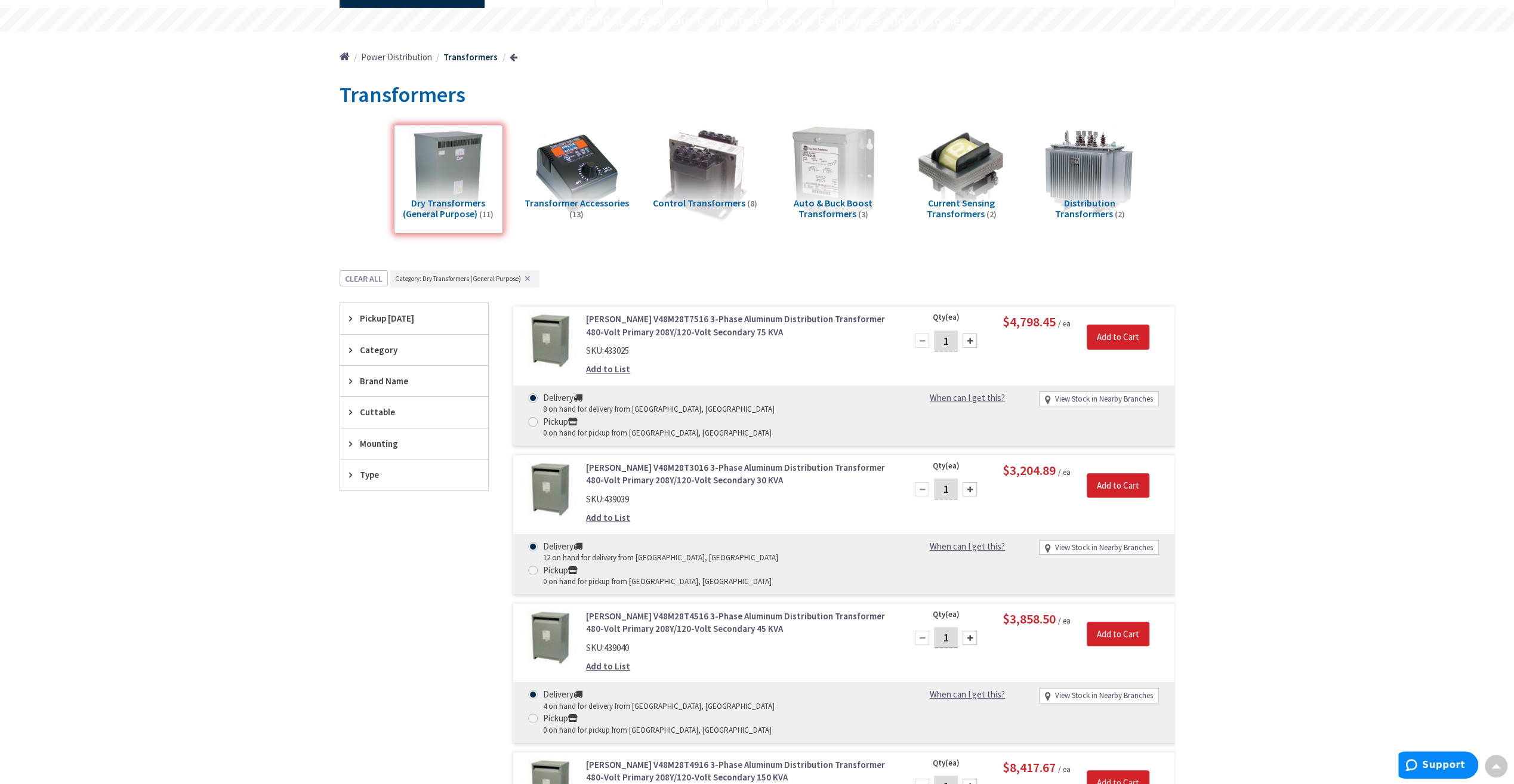
click at [378, 347] on span "Category" at bounding box center [408, 349] width 97 height 13
click at [382, 348] on span "Category" at bounding box center [408, 349] width 97 height 13
click at [378, 378] on span "Brand Name" at bounding box center [408, 381] width 97 height 13
click at [385, 517] on span "Cuttable" at bounding box center [408, 523] width 97 height 13
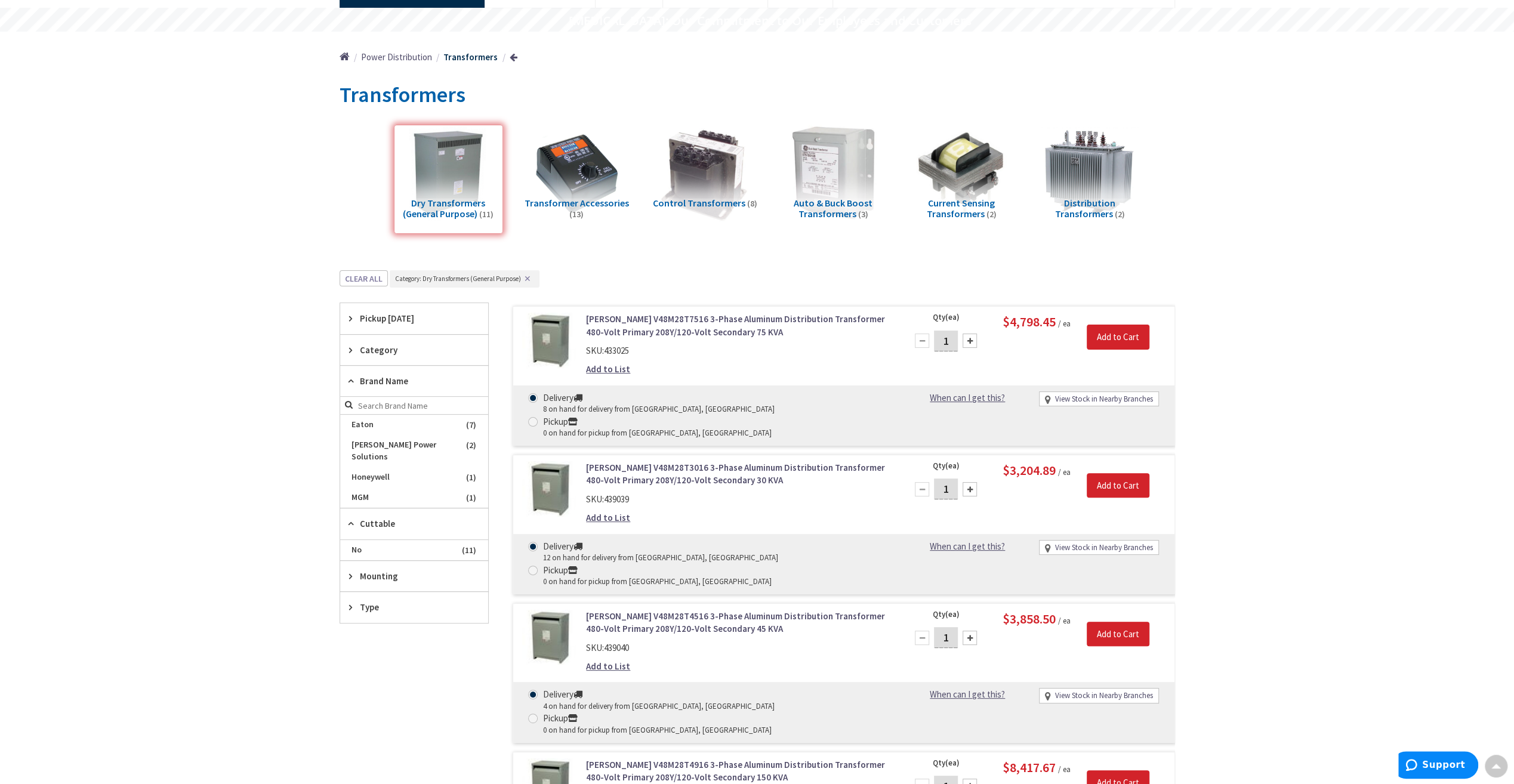
click at [386, 570] on span "Mounting" at bounding box center [408, 576] width 97 height 13
click at [366, 630] on span "Wall" at bounding box center [414, 640] width 148 height 20
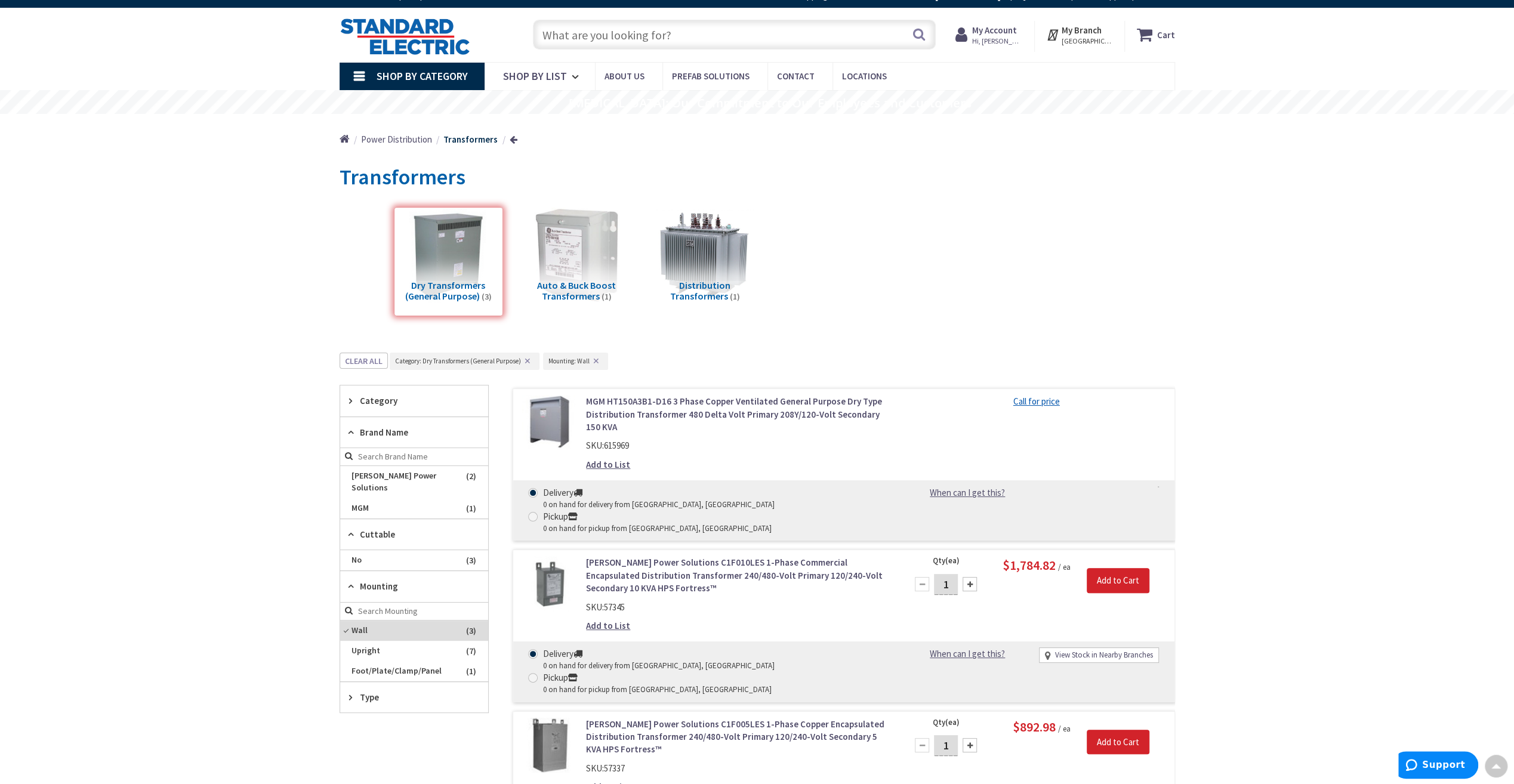
scroll to position [0, 0]
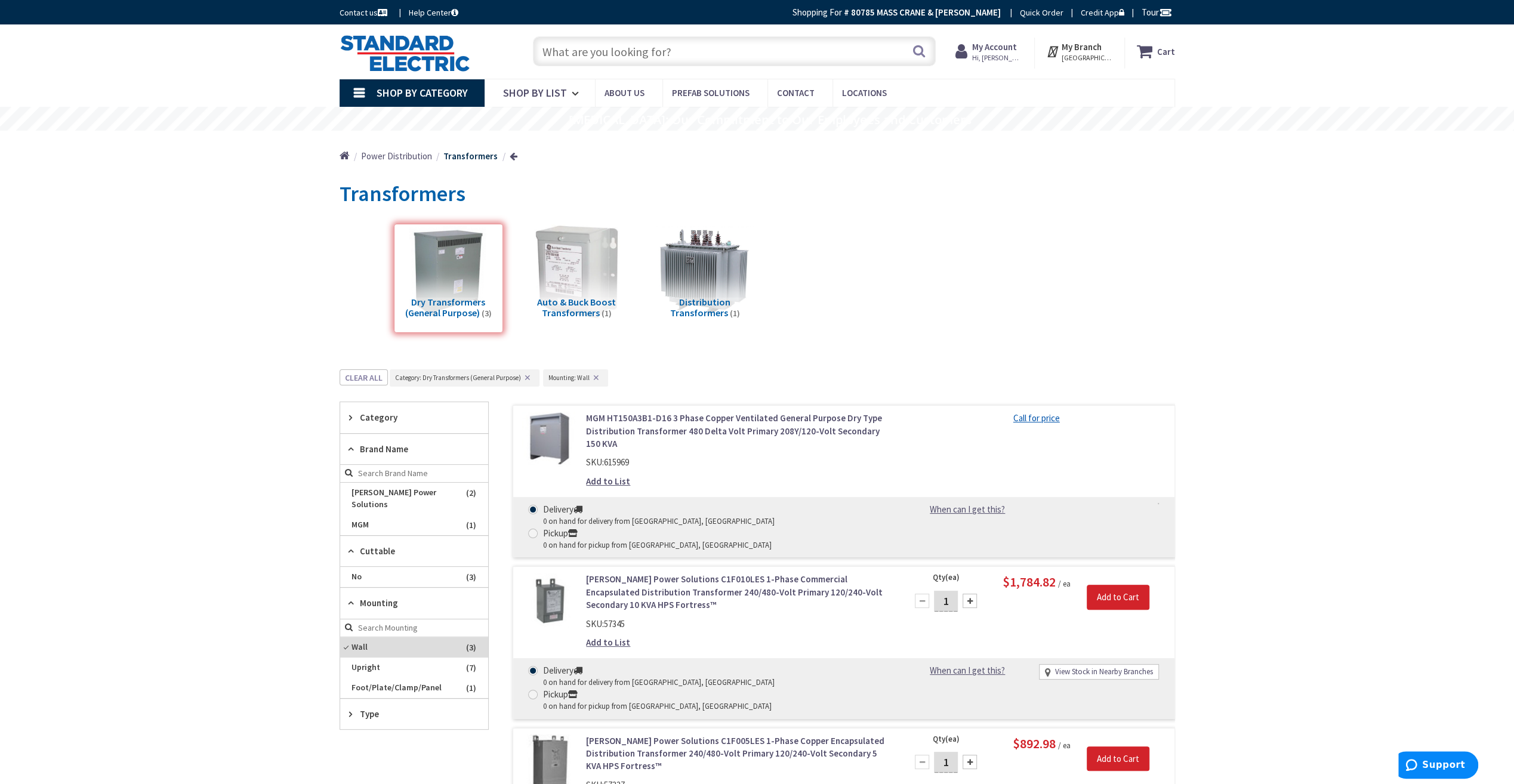
click at [644, 49] on input "text" at bounding box center [734, 52] width 403 height 30
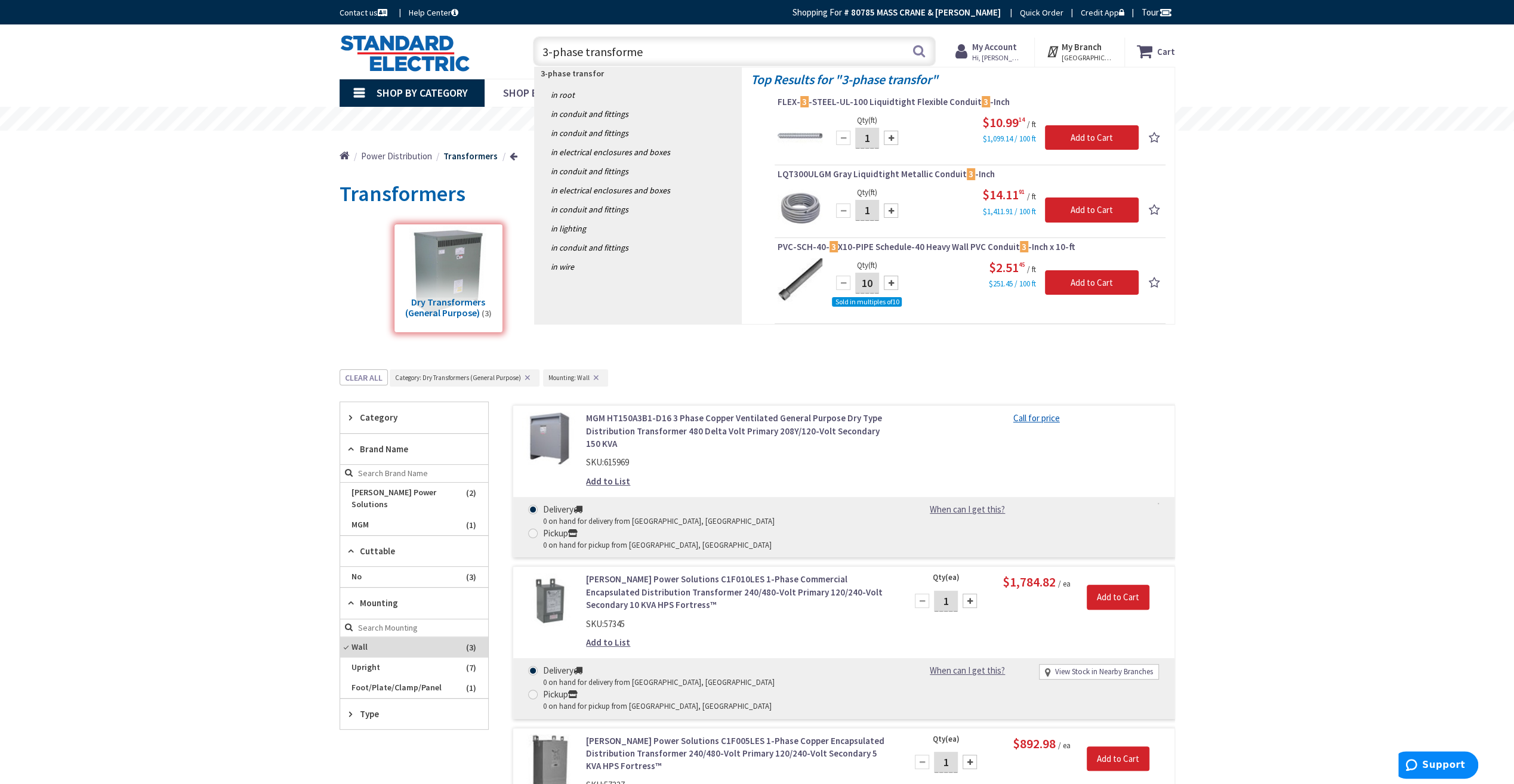
type input "3-phase transformer"
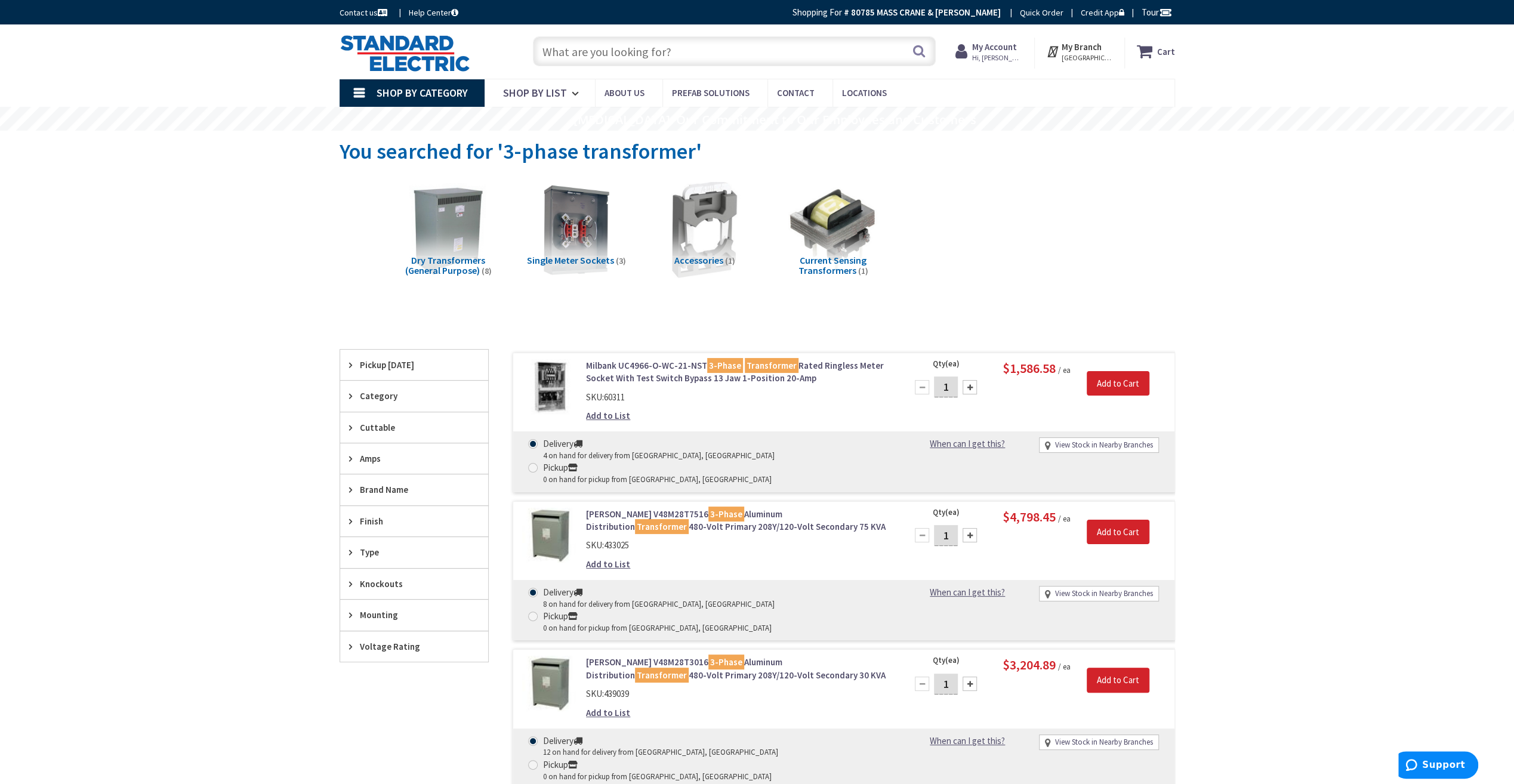
click at [373, 458] on span "Amps" at bounding box center [408, 458] width 97 height 13
click at [371, 556] on div "Type" at bounding box center [414, 552] width 148 height 31
click at [368, 550] on span "Type" at bounding box center [408, 552] width 97 height 13
click at [371, 640] on span "Voltage Rating" at bounding box center [408, 646] width 97 height 13
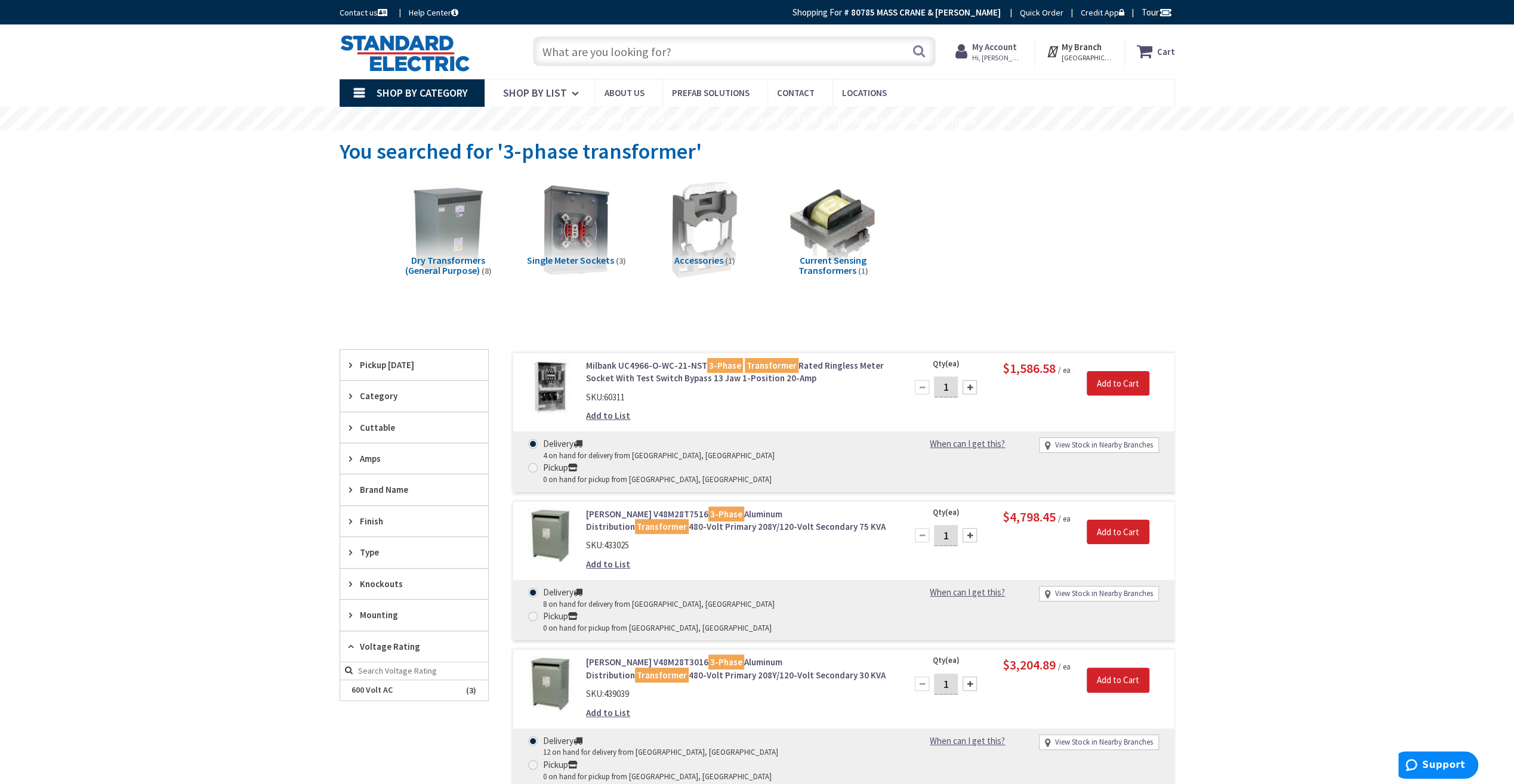
click at [364, 641] on span "Voltage Rating" at bounding box center [408, 646] width 97 height 13
click at [383, 391] on span "Category" at bounding box center [408, 396] width 97 height 13
click at [381, 440] on span "Dry Transformers (General Purpose)" at bounding box center [414, 446] width 148 height 32
